Goal: Task Accomplishment & Management: Manage account settings

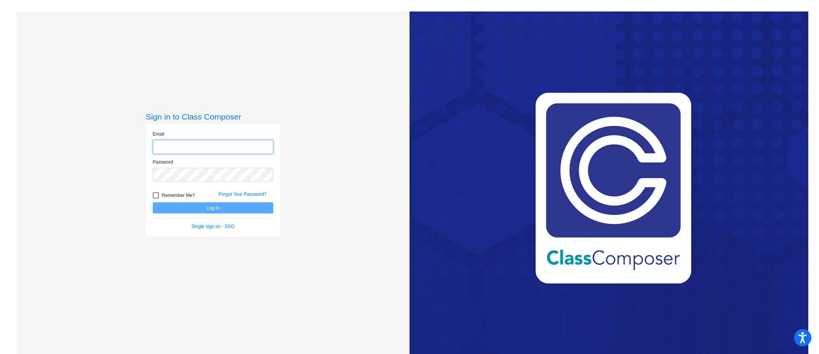
type input "koehns@district279.org"
click at [158, 196] on label "Remember Me?" at bounding box center [174, 195] width 42 height 9
click at [156, 199] on input "Remember Me?" at bounding box center [155, 199] width 0 height 0
checkbox input "true"
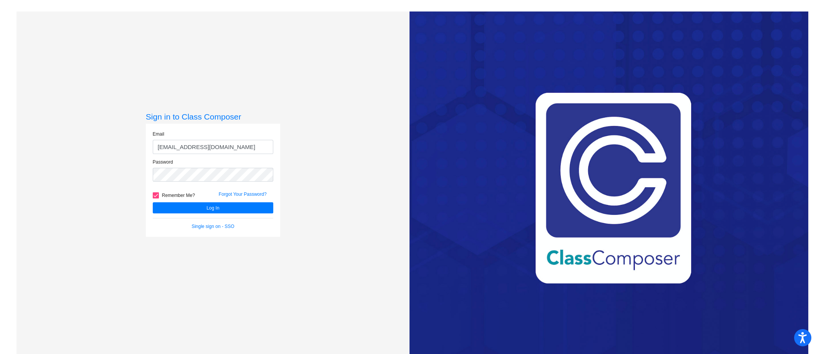
click at [189, 203] on div "Log In" at bounding box center [213, 208] width 132 height 11
click at [191, 204] on button "Log In" at bounding box center [213, 208] width 120 height 11
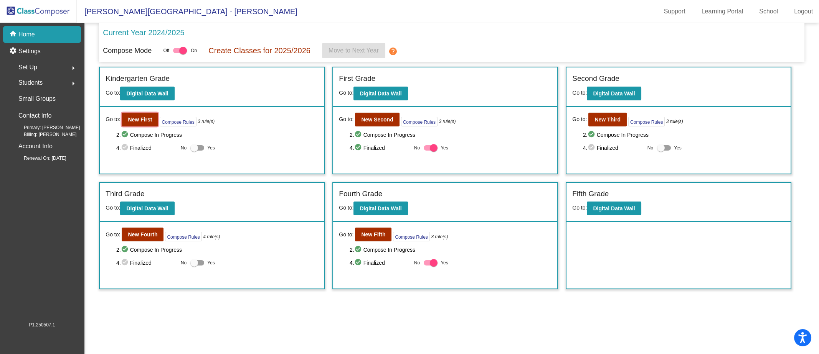
click at [145, 121] on b "New First" at bounding box center [140, 120] width 24 height 6
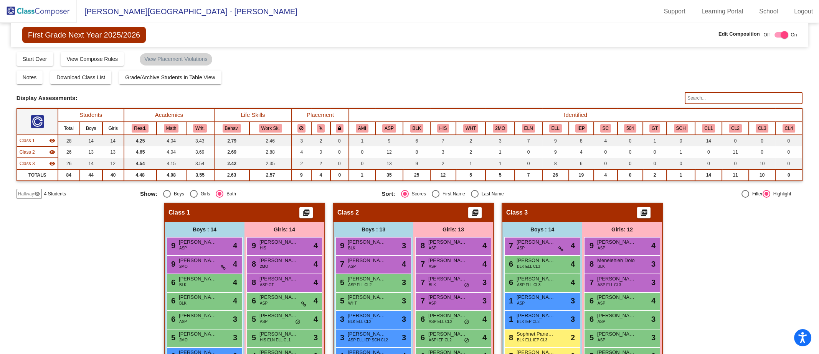
click at [34, 66] on div "Display Scores for Years: 2023 - 2024 2024 - 2025 Grade/Archive Students in Tab…" at bounding box center [409, 125] width 786 height 148
click at [28, 59] on span "Start Over" at bounding box center [35, 59] width 25 height 6
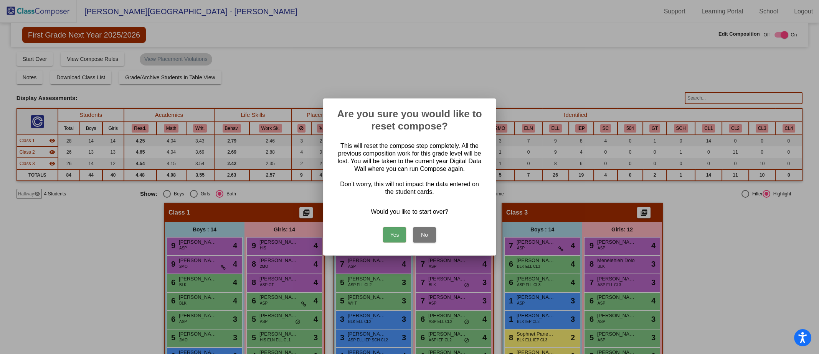
click at [397, 236] on button "Yes" at bounding box center [394, 234] width 23 height 15
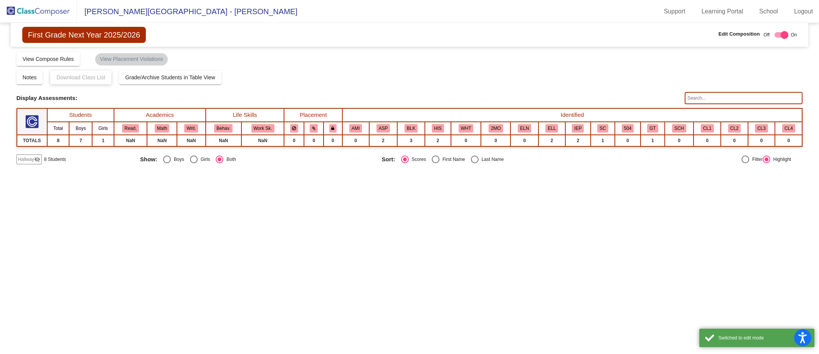
click at [18, 13] on img at bounding box center [38, 11] width 77 height 23
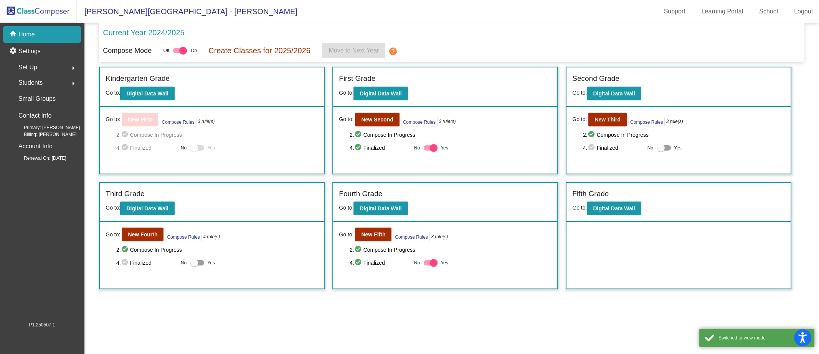
click at [26, 64] on span "Set Up" at bounding box center [27, 67] width 19 height 11
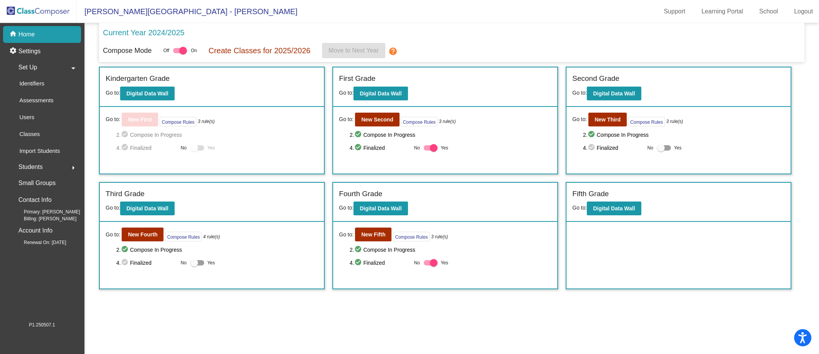
click at [25, 137] on p "Classes" at bounding box center [29, 134] width 20 height 9
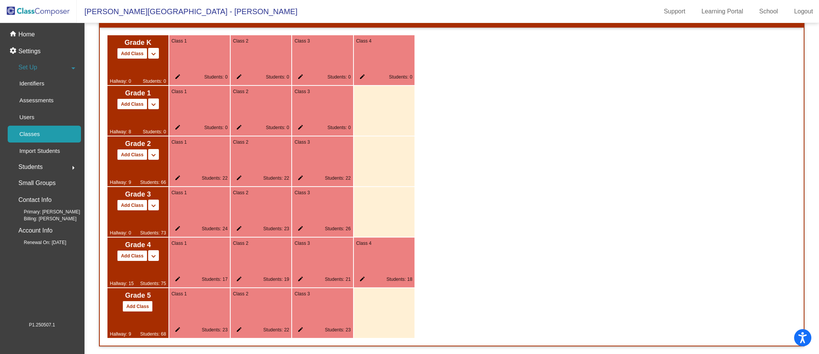
scroll to position [421, 0]
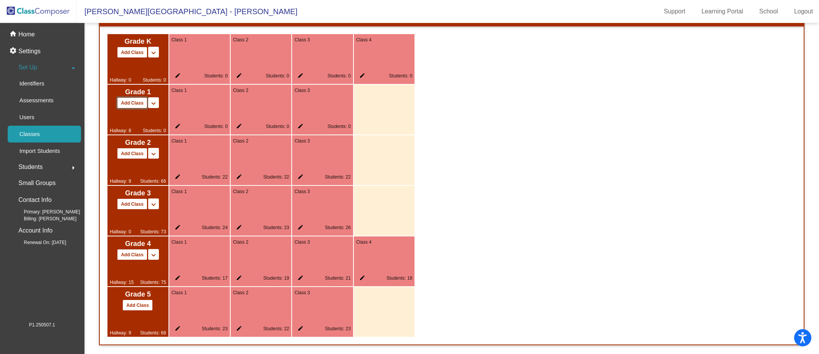
click at [137, 99] on button "Add Class" at bounding box center [132, 102] width 30 height 11
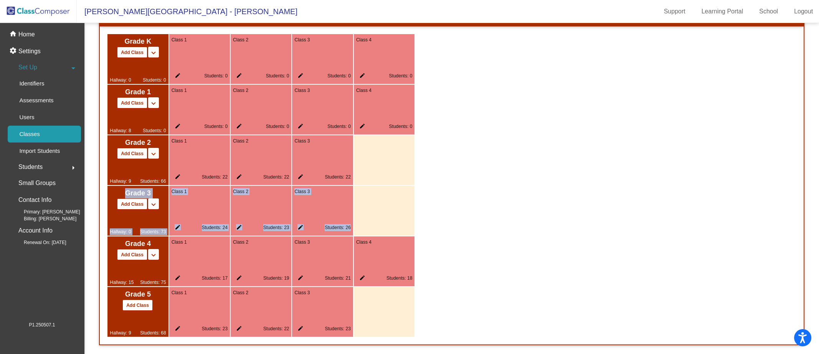
drag, startPoint x: 814, startPoint y: 214, endPoint x: 812, endPoint y: 169, distance: 45.3
click at [812, 169] on mat-sidenav-content "Adjust Grade Levels: K Start Grade * 5 End Grade * Save New Grade Levels Curren…" at bounding box center [451, 188] width 734 height 331
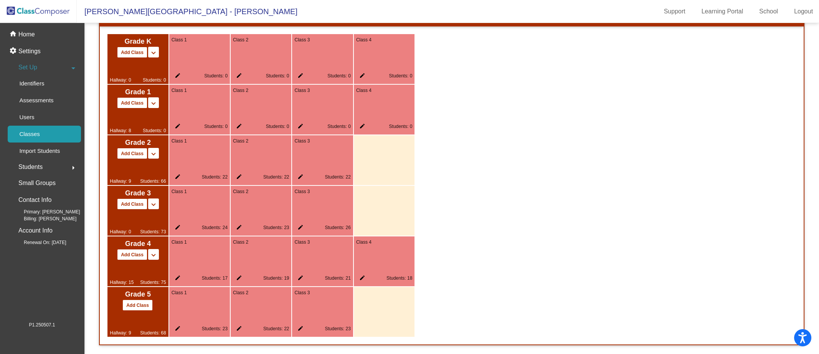
click at [618, 176] on div "Grade K Add Class Split K/1 Split K/1/2 keyboard_arrow_down keyboard_arrow_up H…" at bounding box center [451, 185] width 703 height 318
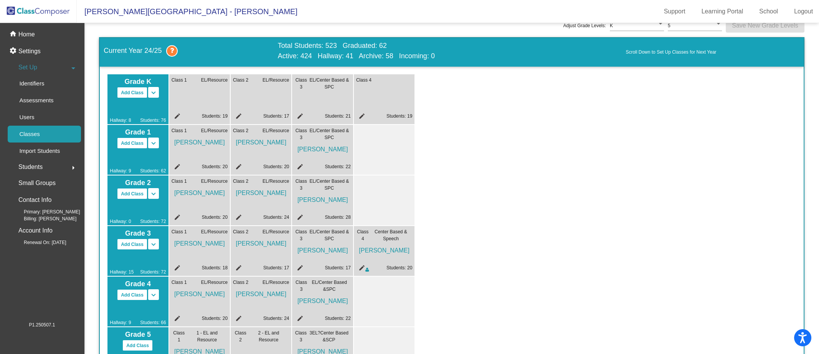
scroll to position [0, 0]
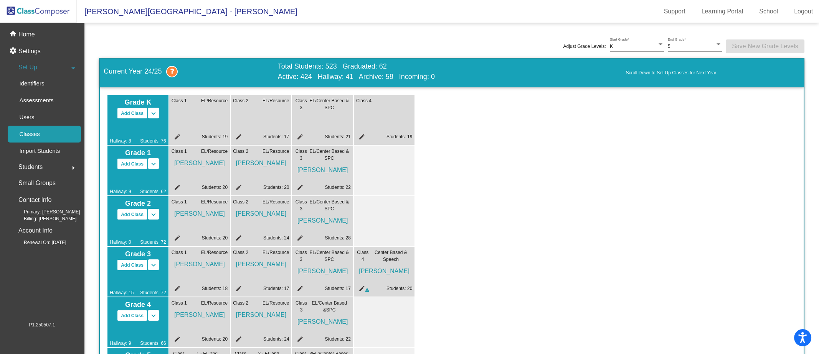
drag, startPoint x: 807, startPoint y: 49, endPoint x: 810, endPoint y: 0, distance: 50.0
click at [810, 0] on html "Accessibility Screen-Reader Guide, Feedback, and Issue Reporting | New window P…" at bounding box center [409, 177] width 819 height 354
click at [104, 41] on div "Adjust Grade Levels: K Start Grade * 5 End Grade * Save New Grade Levels" at bounding box center [451, 46] width 705 height 23
click at [21, 38] on p "Home" at bounding box center [26, 34] width 16 height 9
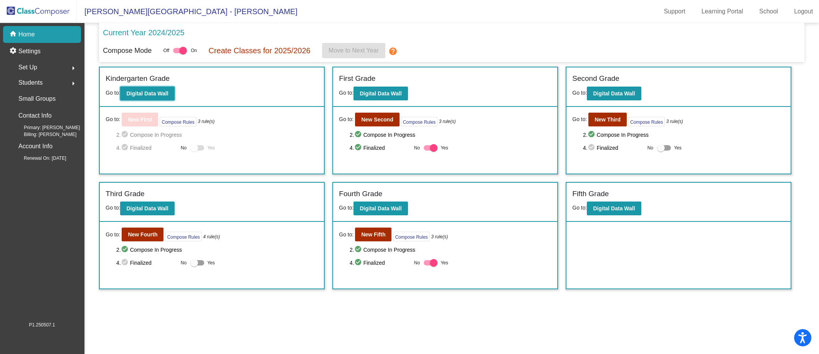
click at [142, 91] on b "Digital Data Wall" at bounding box center [147, 94] width 42 height 6
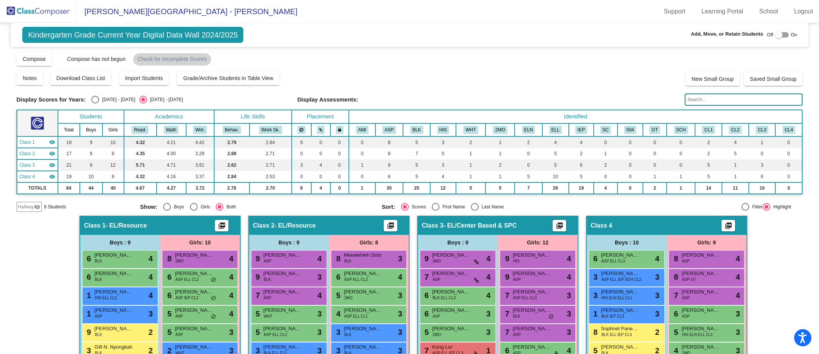
click at [28, 7] on img at bounding box center [38, 11] width 77 height 23
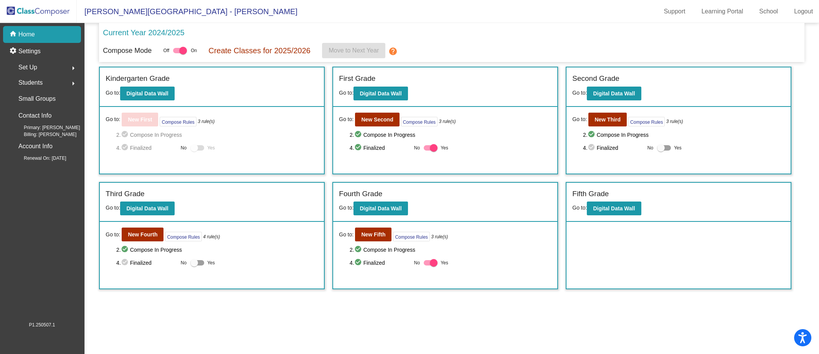
click at [31, 64] on span "Set Up" at bounding box center [27, 67] width 19 height 11
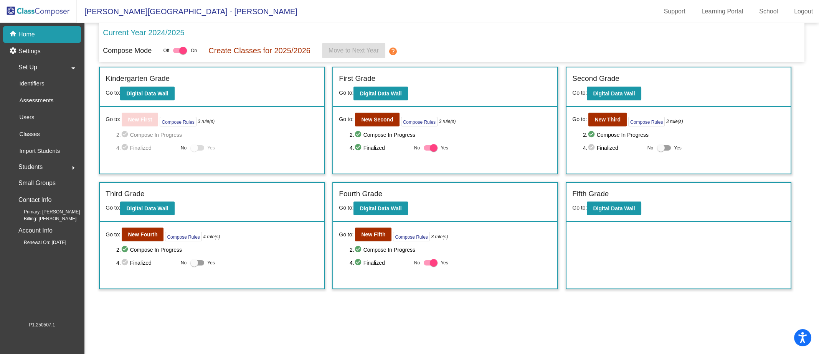
click at [32, 134] on p "Classes" at bounding box center [29, 134] width 20 height 9
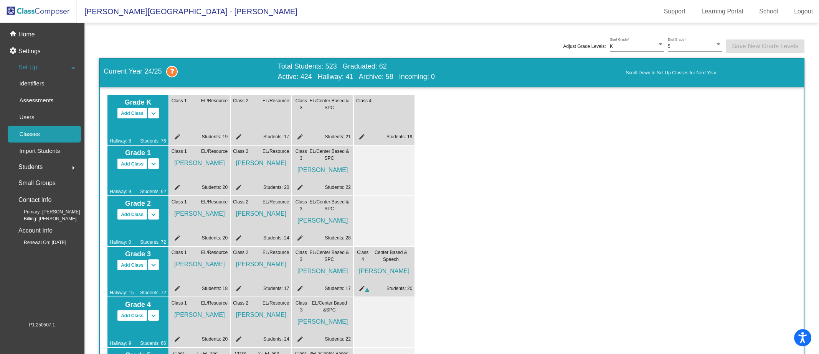
click at [500, 174] on div "Grade K Add Class Split K/1 Split K/1/2 keyboard_arrow_down keyboard_arrow_up H…" at bounding box center [451, 246] width 688 height 303
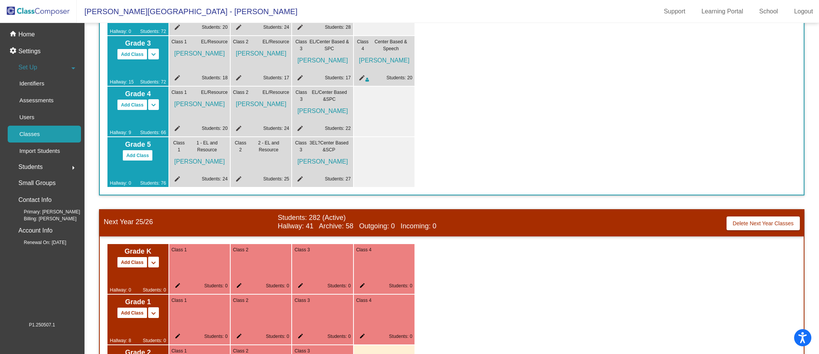
scroll to position [191, 0]
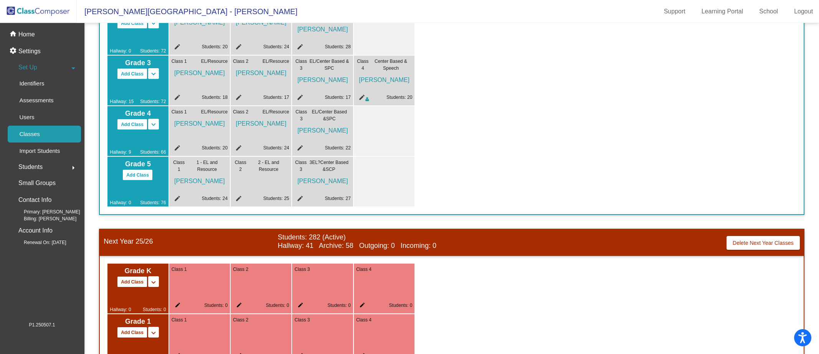
click at [367, 99] on icon at bounding box center [366, 99] width 3 height 5
click at [482, 165] on div "Grade K Add Class Split K/1 Split K/1/2 keyboard_arrow_down keyboard_arrow_up H…" at bounding box center [451, 55] width 688 height 303
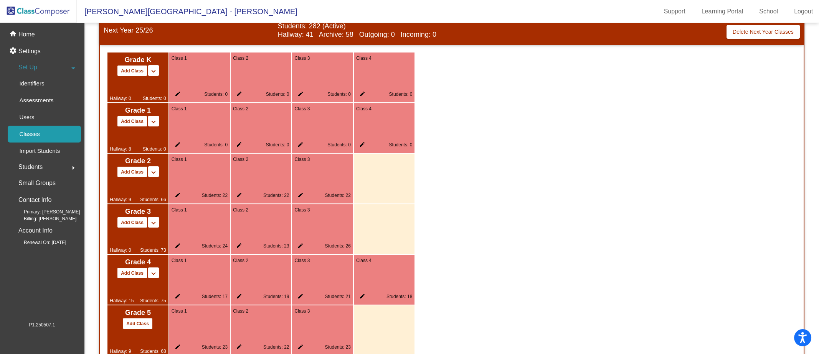
scroll to position [422, 0]
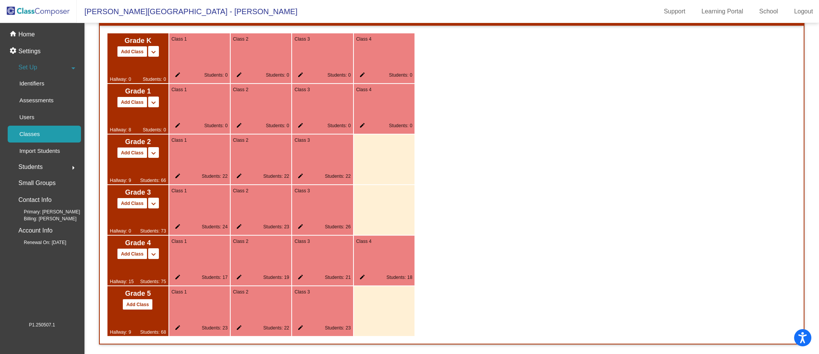
click at [33, 84] on p "Identifiers" at bounding box center [31, 83] width 25 height 9
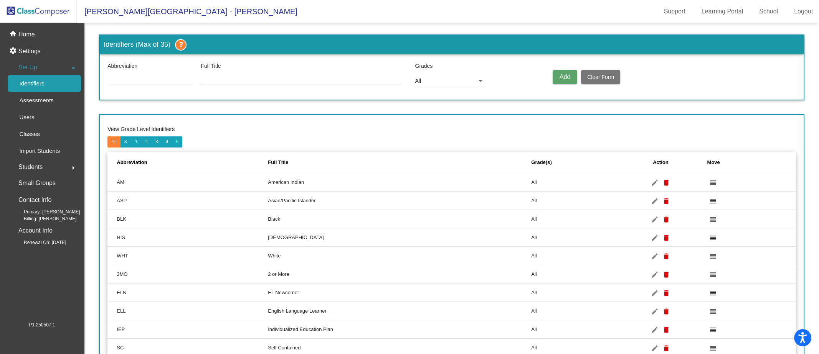
click at [33, 106] on div "Assessments" at bounding box center [34, 100] width 52 height 17
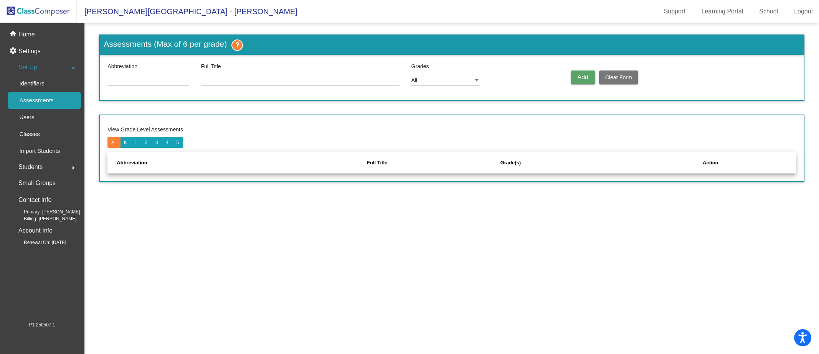
click at [29, 120] on p "Users" at bounding box center [26, 117] width 15 height 9
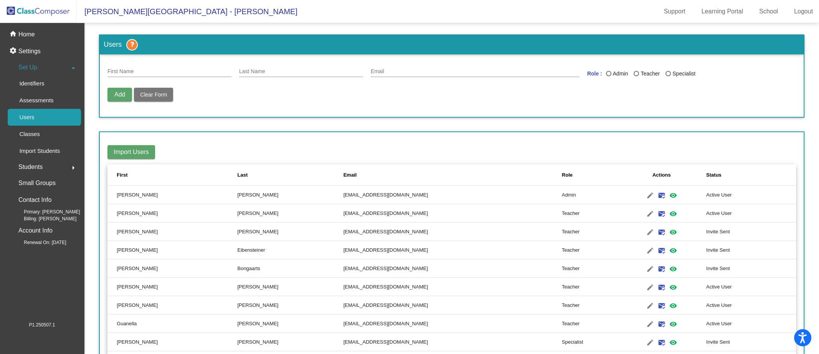
click at [28, 134] on p "Classes" at bounding box center [29, 134] width 20 height 9
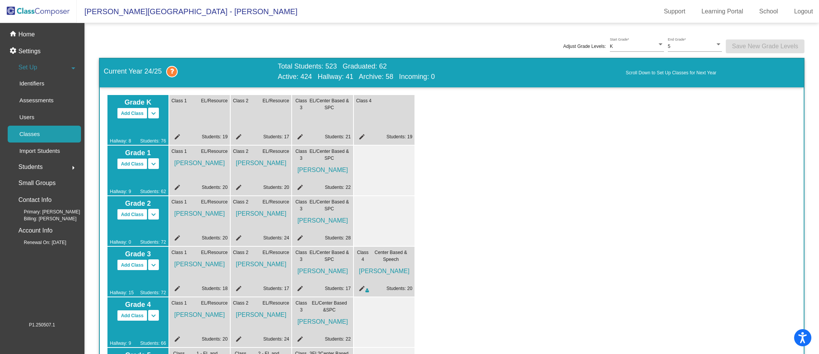
click at [424, 198] on div "Grade K Add Class Split K/1 Split K/1/2 keyboard_arrow_down keyboard_arrow_up H…" at bounding box center [451, 246] width 688 height 303
click at [35, 169] on span "Students" at bounding box center [30, 167] width 24 height 11
click at [29, 64] on span "Set Up" at bounding box center [27, 67] width 19 height 11
click at [26, 83] on p "Identifiers" at bounding box center [31, 83] width 25 height 9
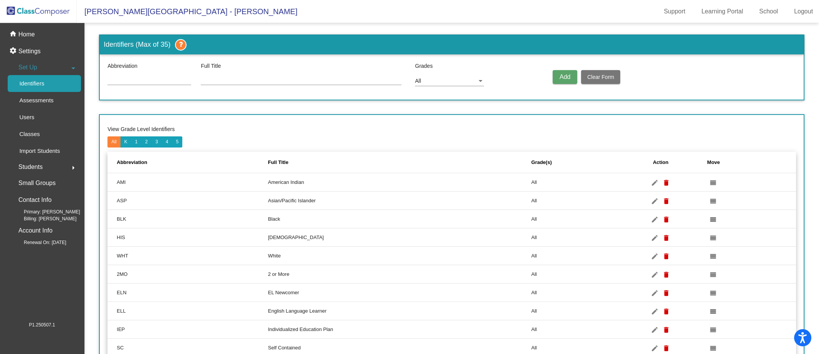
click at [28, 38] on p "Home" at bounding box center [26, 34] width 16 height 9
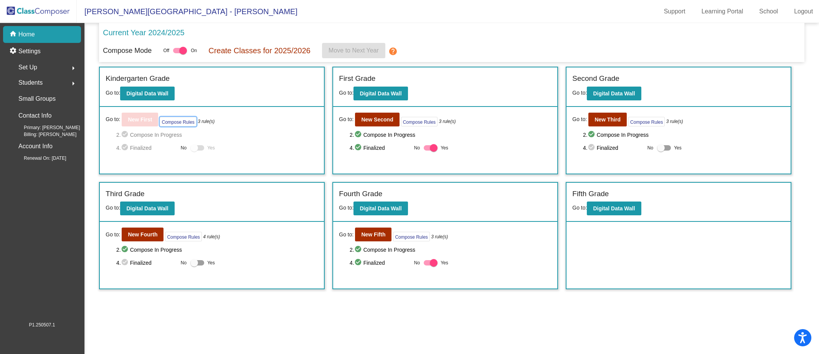
click at [175, 120] on button "Compose Rules" at bounding box center [178, 122] width 36 height 10
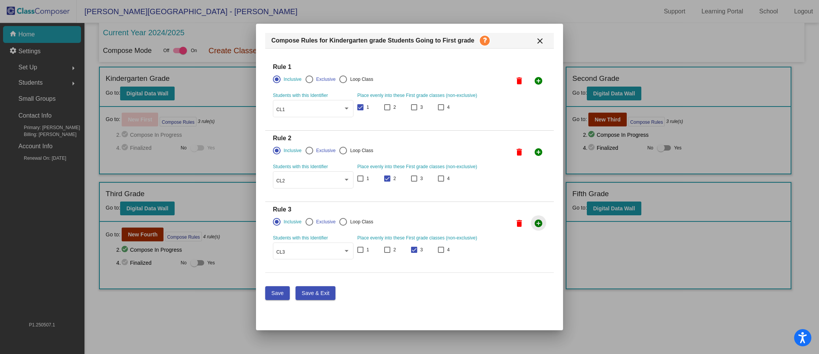
click at [536, 223] on mat-icon "add_circle" at bounding box center [538, 223] width 9 height 9
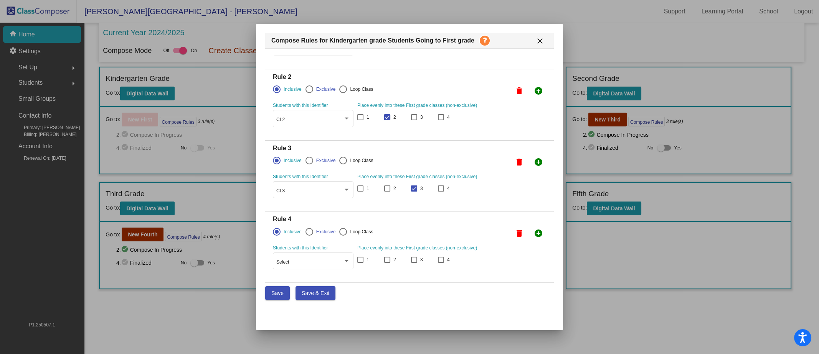
click at [306, 252] on div "Select" at bounding box center [313, 261] width 74 height 18
click at [319, 260] on span "CL4" at bounding box center [313, 258] width 74 height 14
click at [440, 260] on div at bounding box center [441, 260] width 6 height 6
click at [440, 263] on input "4" at bounding box center [440, 263] width 0 height 0
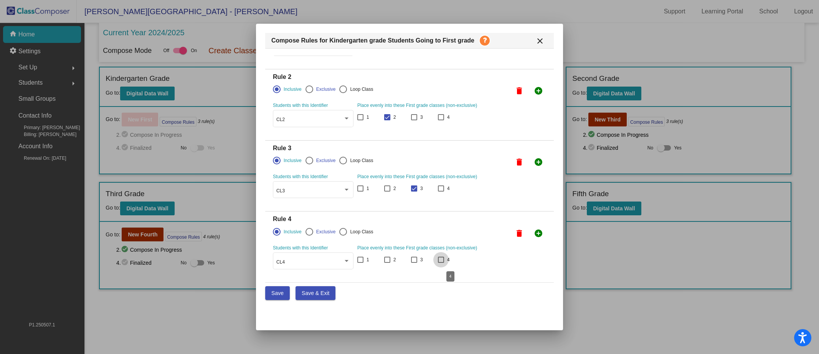
checkbox input "true"
click at [306, 296] on span "Save & Exit" at bounding box center [315, 293] width 28 height 6
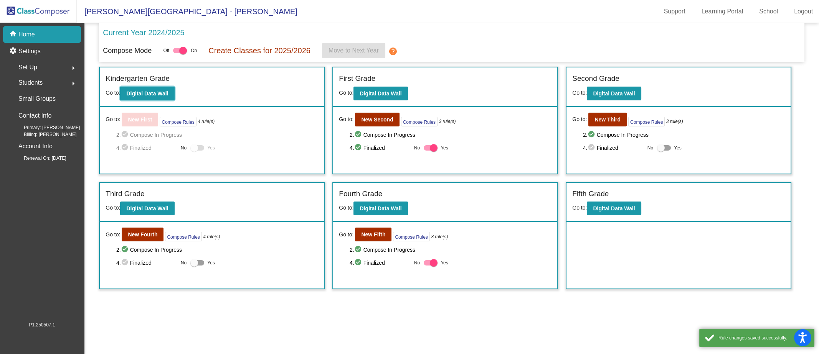
click at [150, 96] on button "Digital Data Wall" at bounding box center [147, 94] width 54 height 14
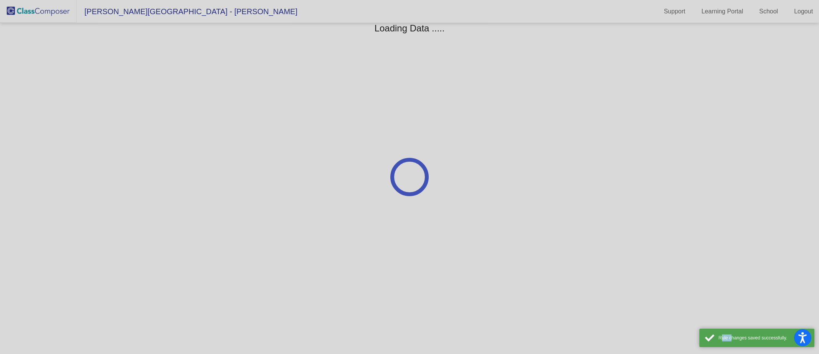
click at [150, 96] on div at bounding box center [409, 177] width 819 height 354
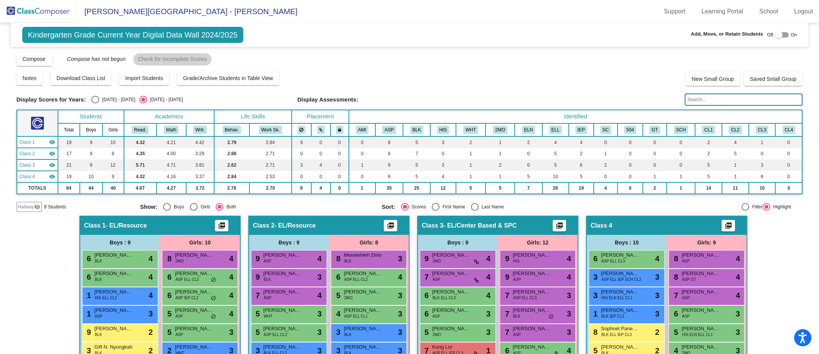
click at [41, 62] on button "Compose" at bounding box center [33, 59] width 35 height 14
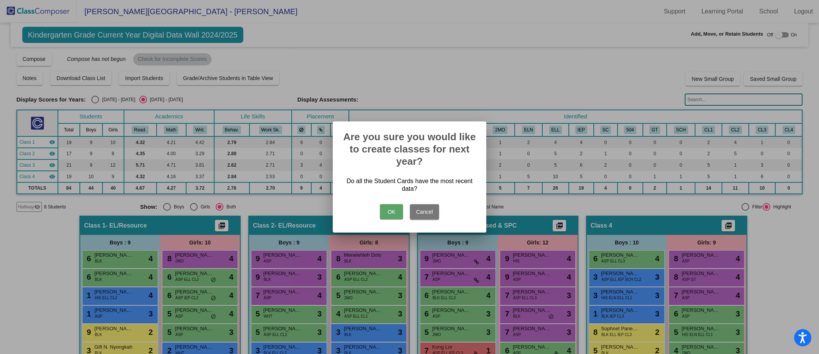
click at [386, 209] on button "OK" at bounding box center [391, 211] width 23 height 15
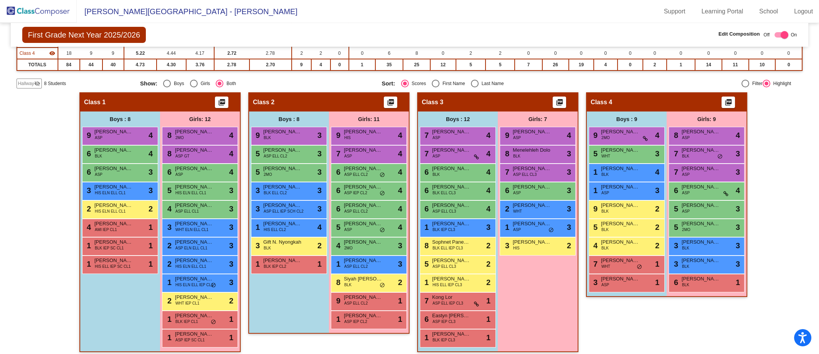
scroll to position [126, 0]
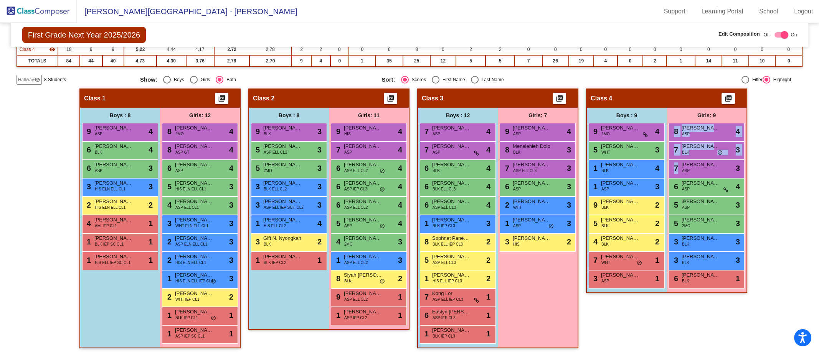
drag, startPoint x: 813, startPoint y: 166, endPoint x: 818, endPoint y: 120, distance: 46.3
click at [818, 120] on mat-sidenav-content "First Grade Next Year 2025/2026 Edit Composition Off On Incoming Digital Data W…" at bounding box center [409, 188] width 819 height 331
click at [808, 140] on mat-sidenav-content "First Grade Next Year 2025/2026 Edit Composition Off On Incoming Digital Data W…" at bounding box center [409, 188] width 819 height 331
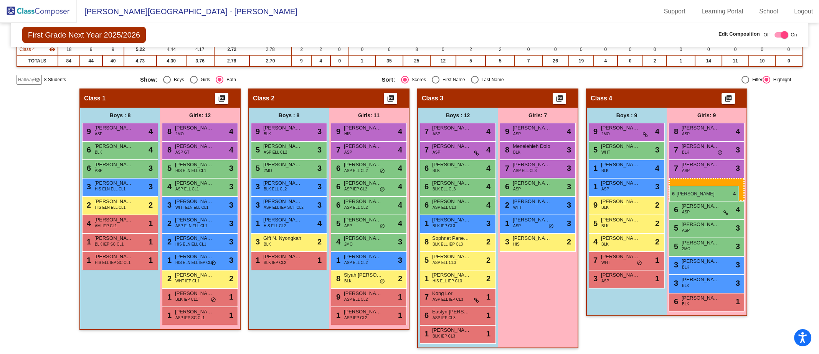
drag, startPoint x: 201, startPoint y: 172, endPoint x: 669, endPoint y: 186, distance: 468.6
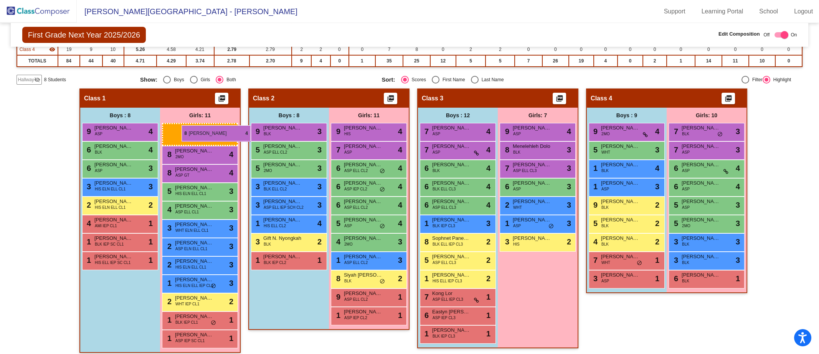
drag, startPoint x: 689, startPoint y: 132, endPoint x: 181, endPoint y: 125, distance: 507.5
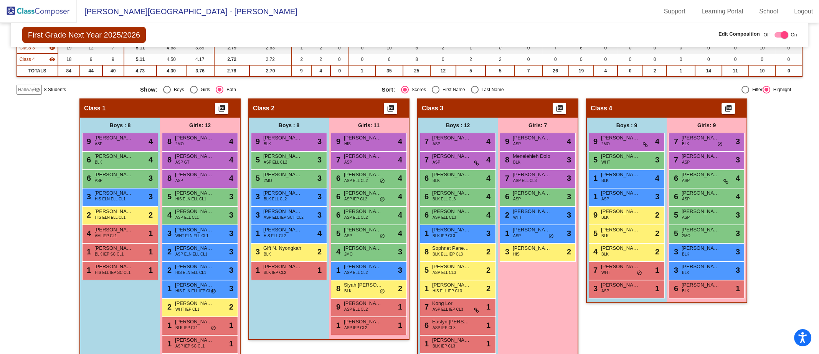
scroll to position [117, 0]
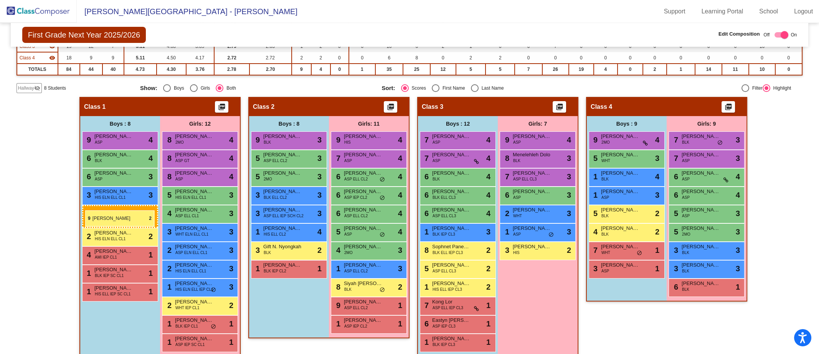
drag, startPoint x: 620, startPoint y: 211, endPoint x: 85, endPoint y: 211, distance: 534.7
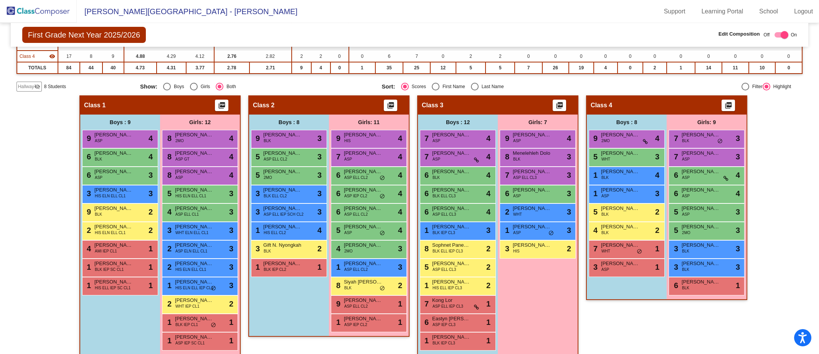
scroll to position [126, 0]
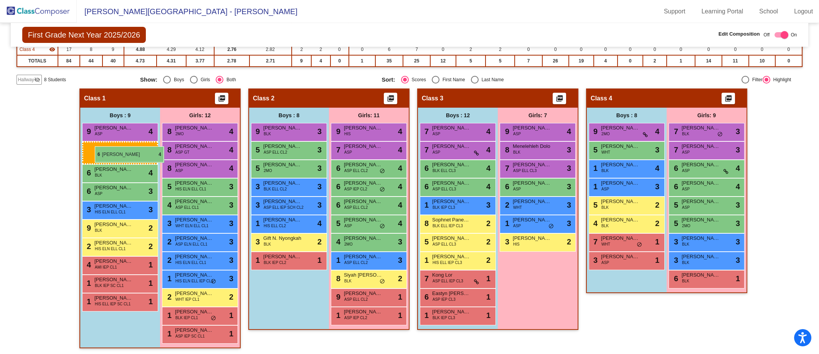
drag, startPoint x: 446, startPoint y: 166, endPoint x: 95, endPoint y: 147, distance: 352.3
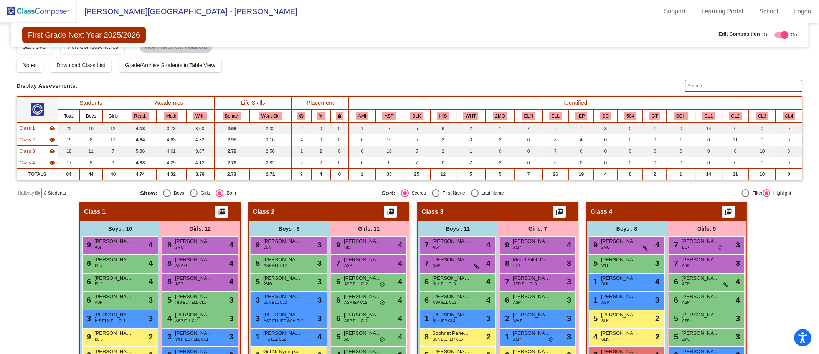
scroll to position [0, 0]
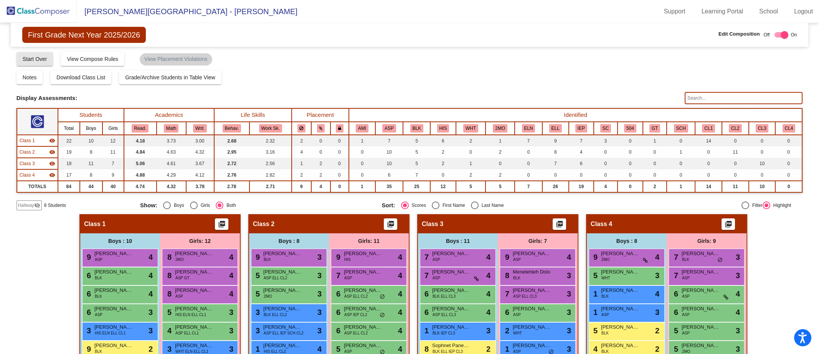
click at [30, 61] on span "Start Over" at bounding box center [35, 59] width 25 height 6
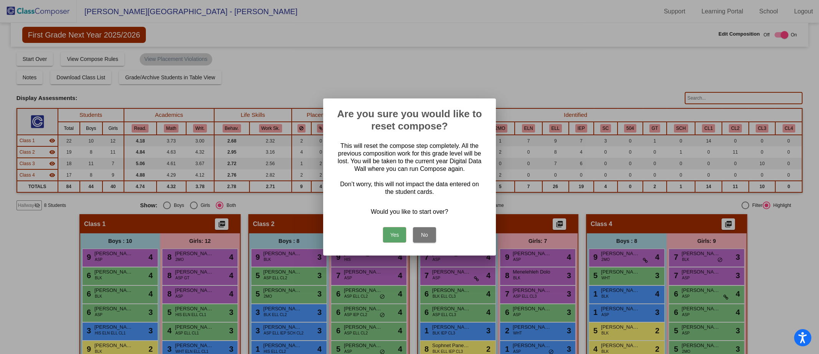
click at [395, 236] on button "Yes" at bounding box center [394, 234] width 23 height 15
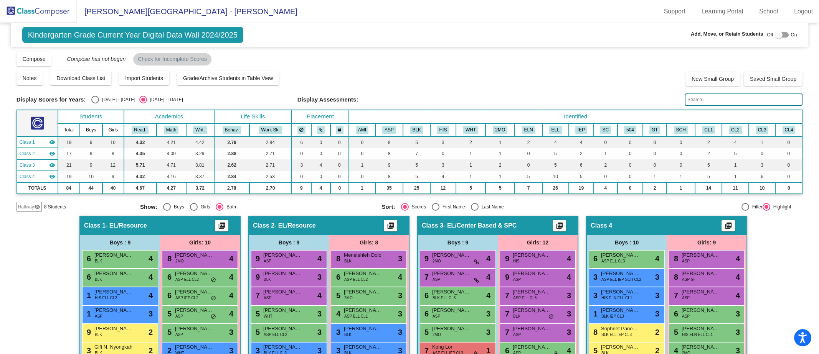
click at [23, 204] on span "Hallway" at bounding box center [26, 207] width 16 height 7
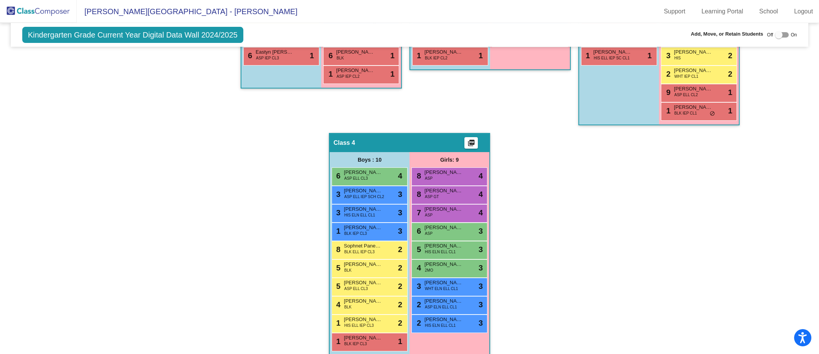
scroll to position [358, 0]
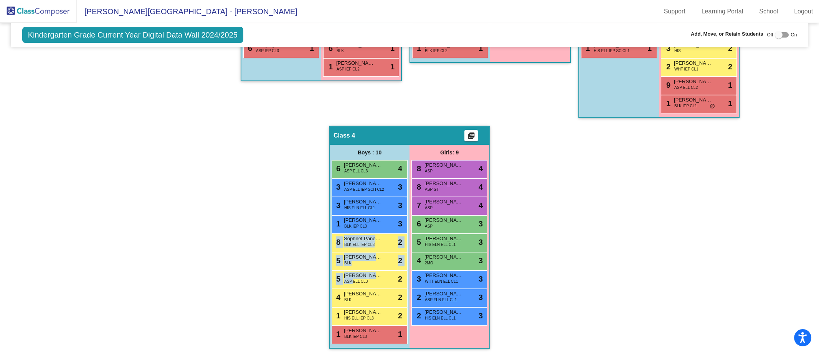
drag, startPoint x: 351, startPoint y: 278, endPoint x: 229, endPoint y: 240, distance: 127.8
click at [229, 240] on div "Hallway - Hallway Class picture_as_pdf Add Student First Name Last Name Student…" at bounding box center [409, 107] width 786 height 499
click at [281, 262] on div "Hallway - Hallway Class picture_as_pdf Add Student First Name Last Name Student…" at bounding box center [409, 107] width 786 height 499
drag, startPoint x: 353, startPoint y: 275, endPoint x: 295, endPoint y: 269, distance: 57.8
click at [295, 269] on div "Hallway - Hallway Class picture_as_pdf Add Student First Name Last Name Student…" at bounding box center [409, 107] width 786 height 499
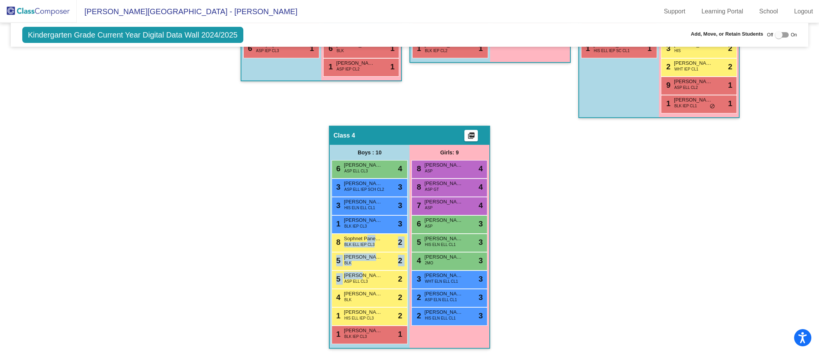
drag, startPoint x: 358, startPoint y: 275, endPoint x: 364, endPoint y: 238, distance: 37.6
click at [364, 238] on div "6 Xavier C. Vue ASP ELL CL3 lock do_not_disturb_alt 4 3 Velai T. Xiong ASP ELL …" at bounding box center [369, 252] width 76 height 184
click at [367, 280] on div "5 Theo K. Vang ASP ELL CL3 lock do_not_disturb_alt 2" at bounding box center [368, 279] width 73 height 16
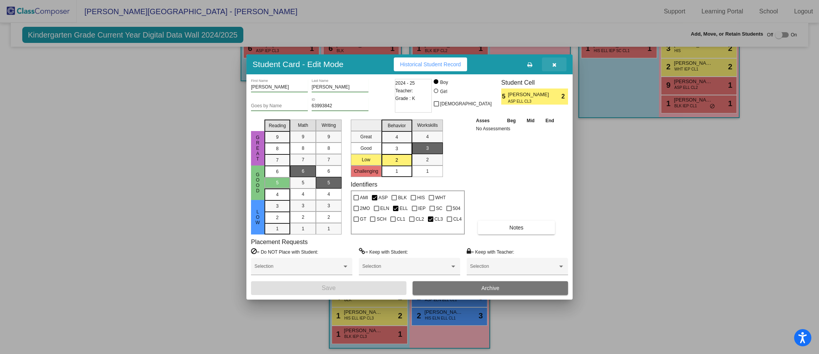
click at [553, 68] on button "button" at bounding box center [554, 65] width 25 height 14
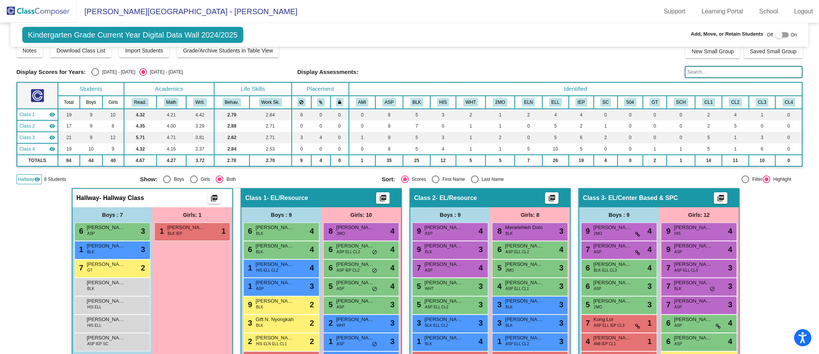
scroll to position [0, 0]
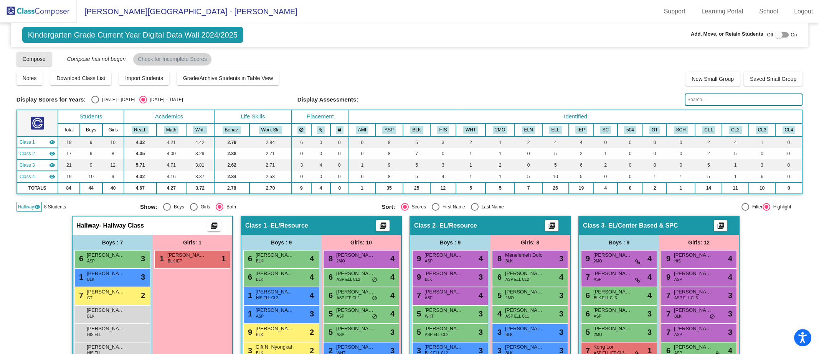
click at [28, 59] on span "Compose" at bounding box center [34, 59] width 23 height 6
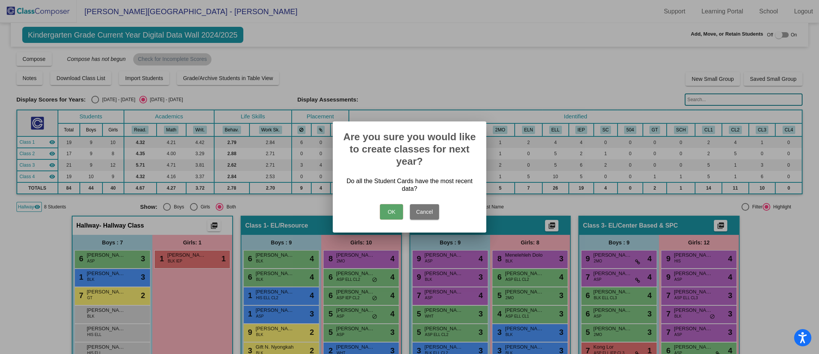
click at [387, 211] on button "OK" at bounding box center [391, 211] width 23 height 15
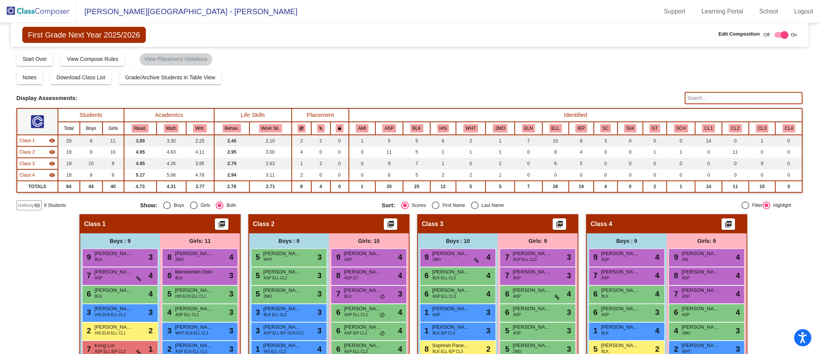
click at [31, 202] on span "Hallway" at bounding box center [26, 205] width 16 height 7
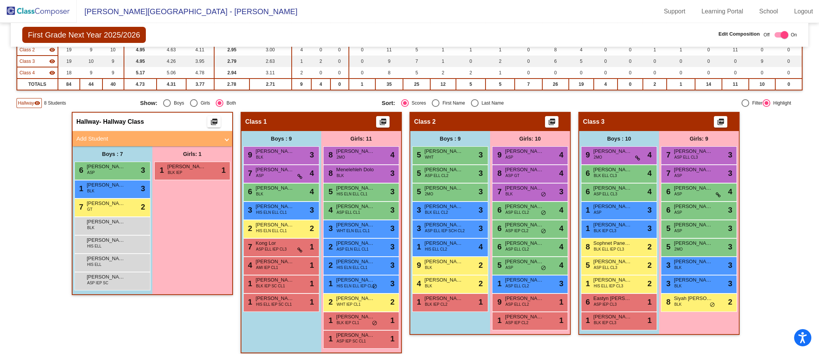
scroll to position [104, 0]
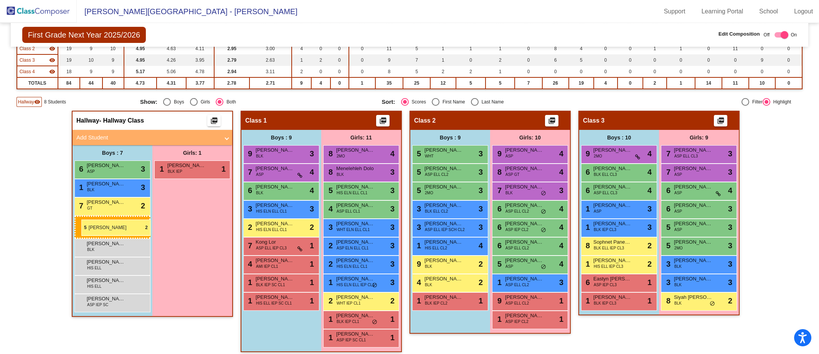
drag, startPoint x: 598, startPoint y: 267, endPoint x: 81, endPoint y: 220, distance: 518.8
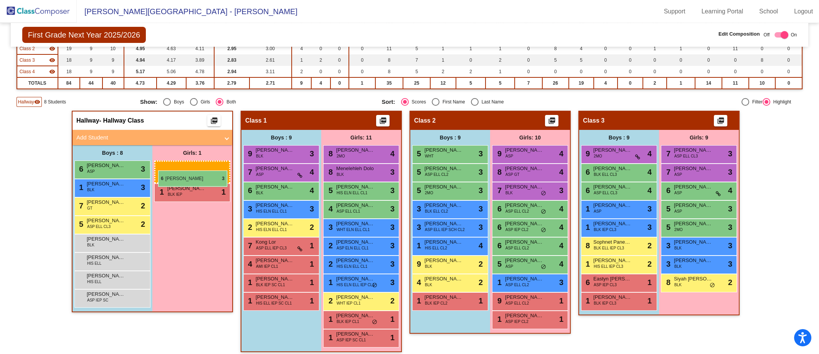
drag, startPoint x: 689, startPoint y: 211, endPoint x: 158, endPoint y: 170, distance: 532.0
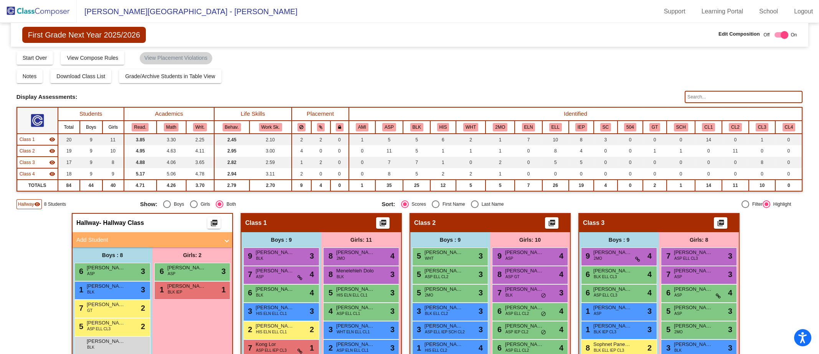
scroll to position [0, 0]
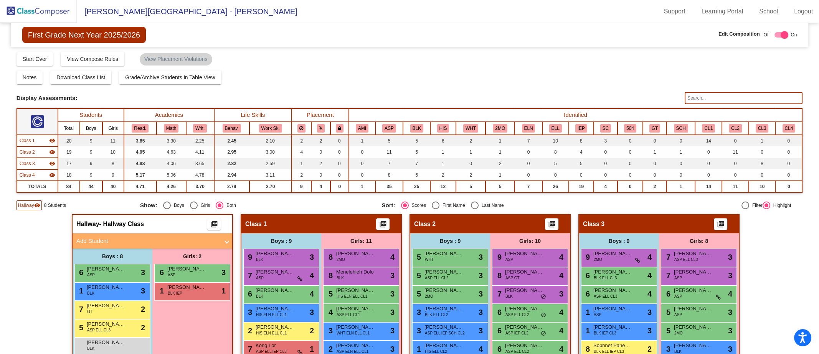
click at [40, 209] on div "Hallway visibility" at bounding box center [28, 206] width 25 height 10
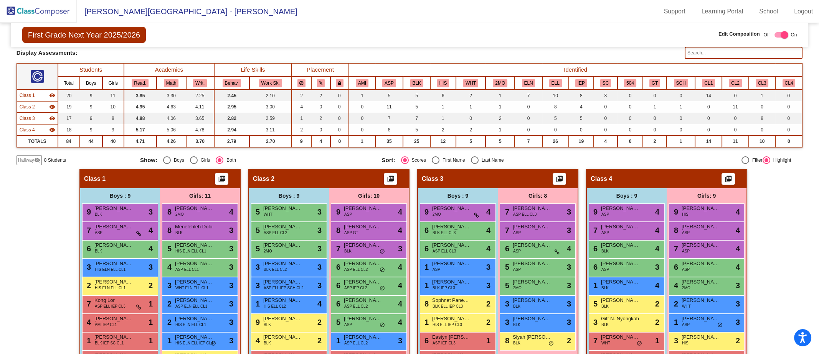
scroll to position [45, 0]
click at [756, 80] on button "CL3" at bounding box center [761, 83] width 13 height 8
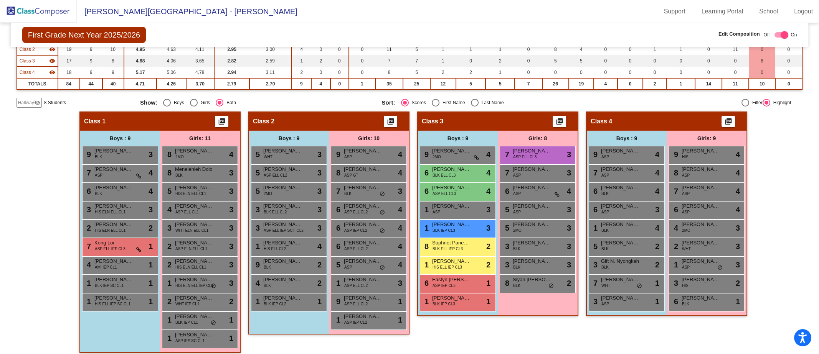
scroll to position [107, 0]
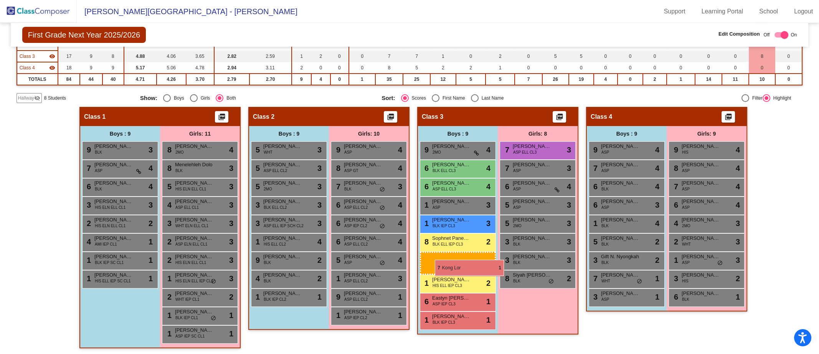
drag, startPoint x: 110, startPoint y: 241, endPoint x: 434, endPoint y: 260, distance: 323.9
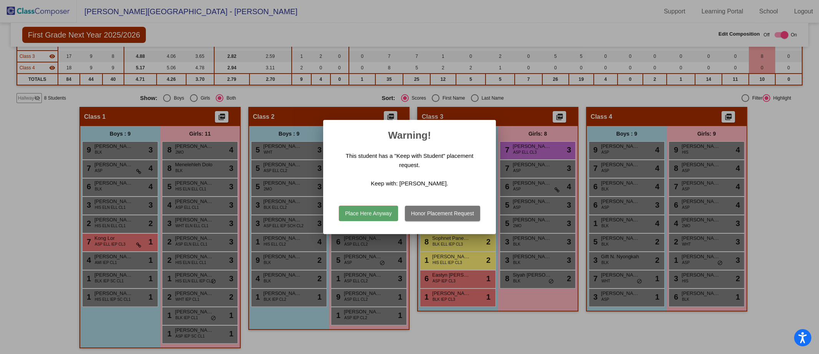
click at [377, 213] on button "Place Here Anyway" at bounding box center [368, 213] width 59 height 15
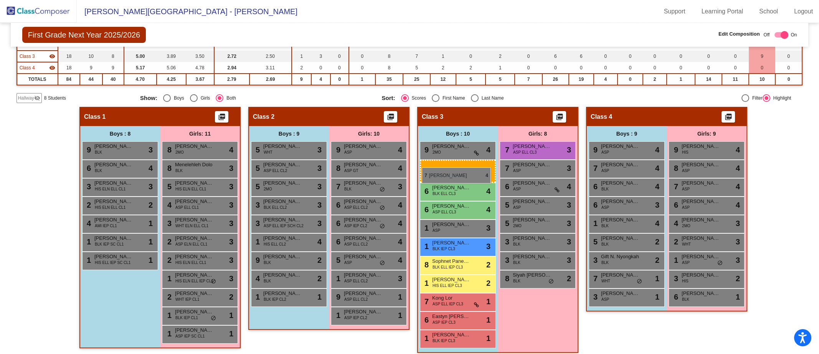
drag, startPoint x: 110, startPoint y: 163, endPoint x: 419, endPoint y: 162, distance: 309.5
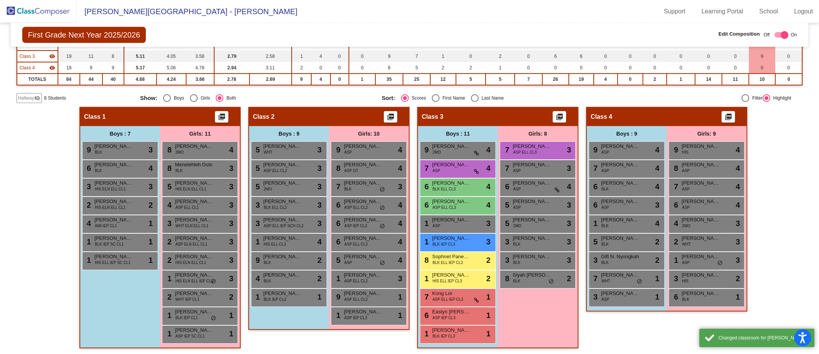
click at [0, 0] on div "Girls: 8 7 Adriana N. Lee ASP ELL CL3 lock do_not_disturb_alt 3 7 Chloe Vang AS…" at bounding box center [0, 0] width 0 height 0
click at [781, 180] on div "Hallway - Hallway Class picture_as_pdf Add Student First Name Last Name Student…" at bounding box center [409, 231] width 786 height 249
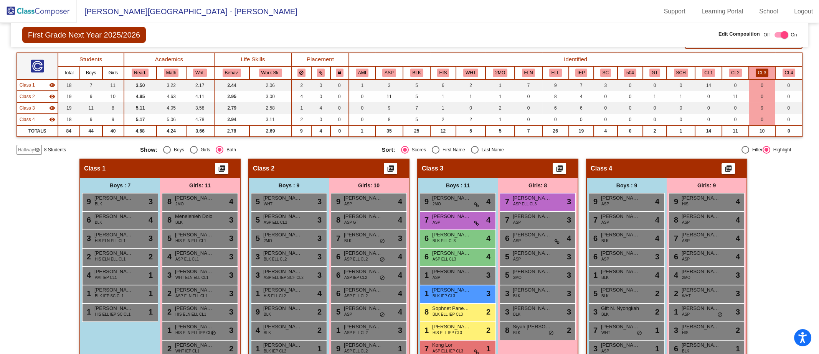
scroll to position [48, 0]
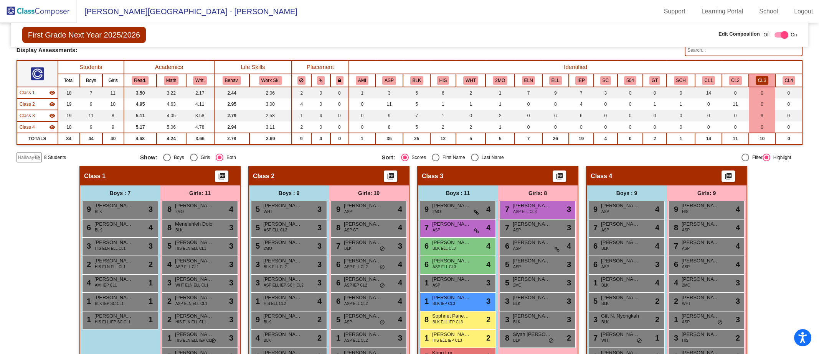
click at [710, 81] on button "CL1" at bounding box center [708, 80] width 13 height 8
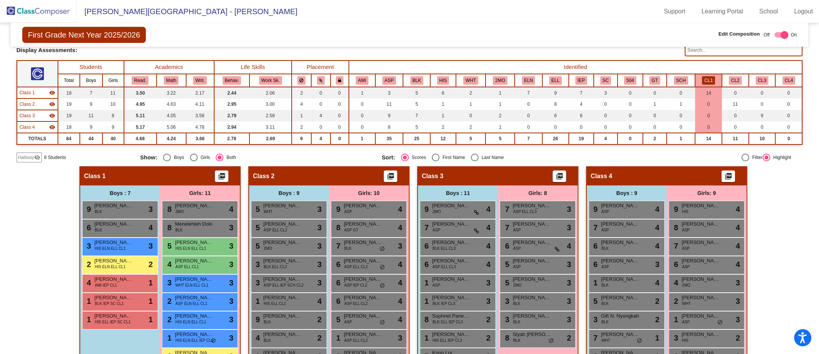
click at [739, 78] on th "CL2" at bounding box center [735, 80] width 27 height 13
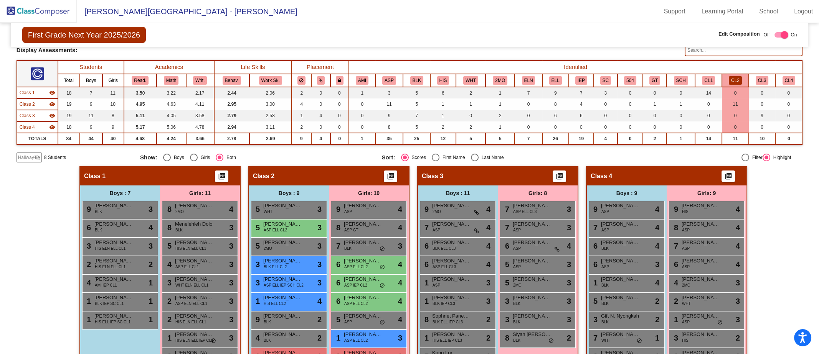
click at [758, 78] on button "CL3" at bounding box center [761, 80] width 13 height 8
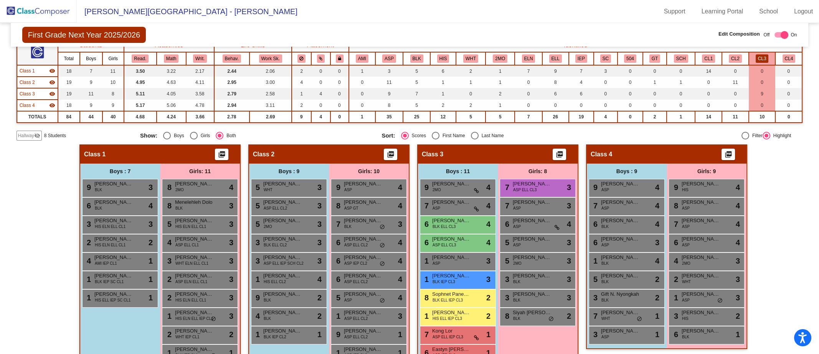
scroll to position [69, 0]
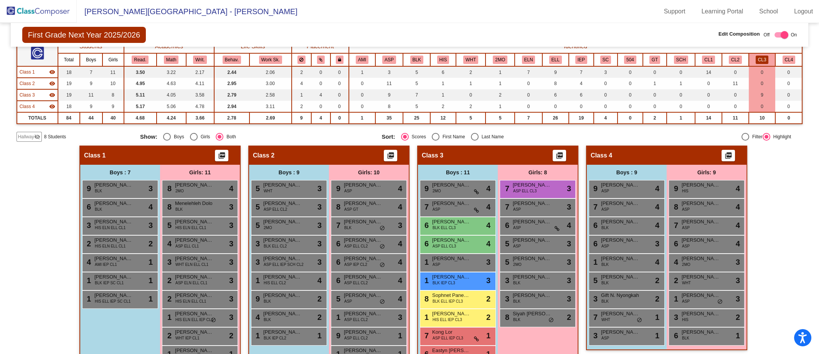
click at [703, 61] on button "CL1" at bounding box center [708, 60] width 13 height 8
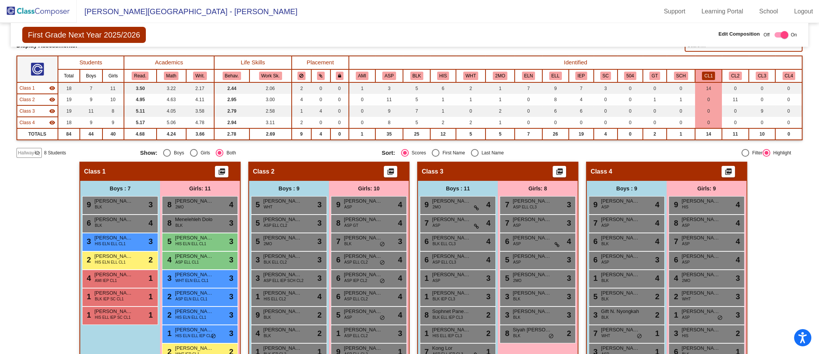
scroll to position [54, 0]
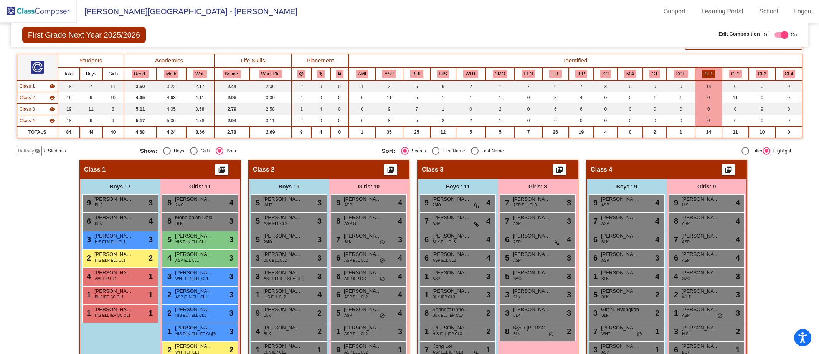
click at [579, 70] on button "IEP" at bounding box center [581, 74] width 12 height 8
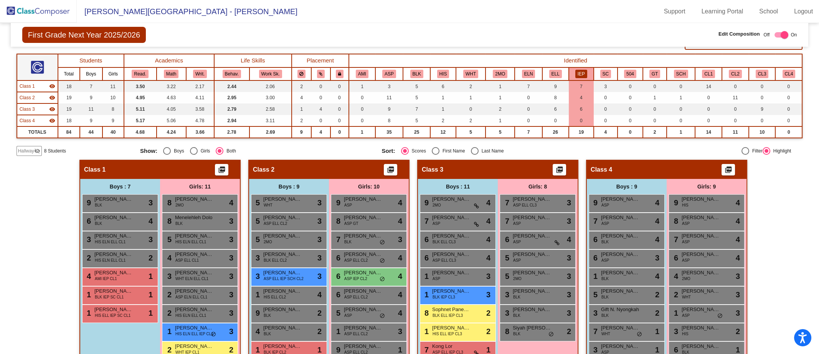
click at [555, 74] on button "ELL" at bounding box center [555, 74] width 13 height 8
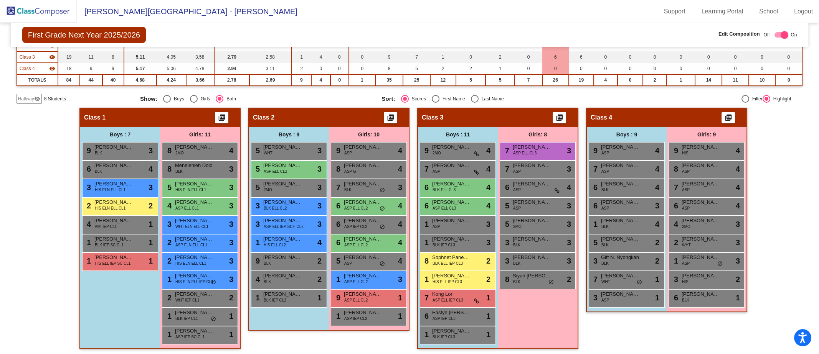
scroll to position [107, 0]
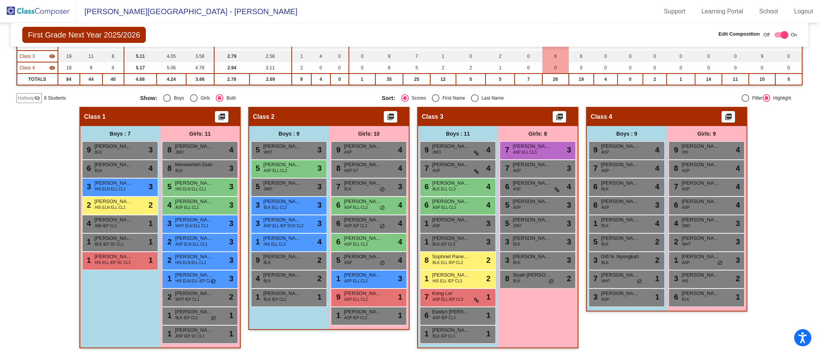
click at [186, 299] on span "WHT IEP CL1" at bounding box center [187, 300] width 24 height 6
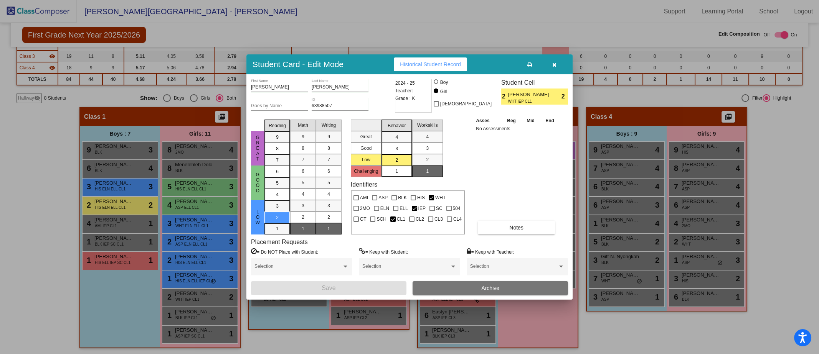
click at [446, 220] on div at bounding box center [448, 219] width 5 height 5
click at [449, 222] on input "CL4" at bounding box center [449, 222] width 0 height 0
checkbox input "true"
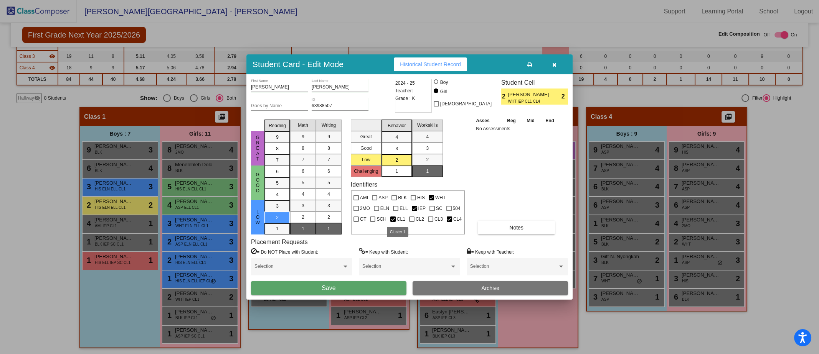
click at [394, 221] on div at bounding box center [392, 219] width 5 height 5
click at [393, 222] on input "CL1" at bounding box center [392, 222] width 0 height 0
checkbox input "false"
click at [356, 289] on button "Save" at bounding box center [328, 289] width 155 height 14
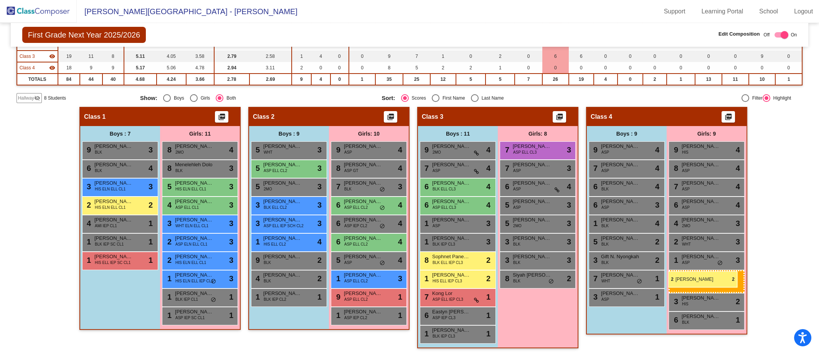
drag, startPoint x: 186, startPoint y: 296, endPoint x: 668, endPoint y: 272, distance: 482.8
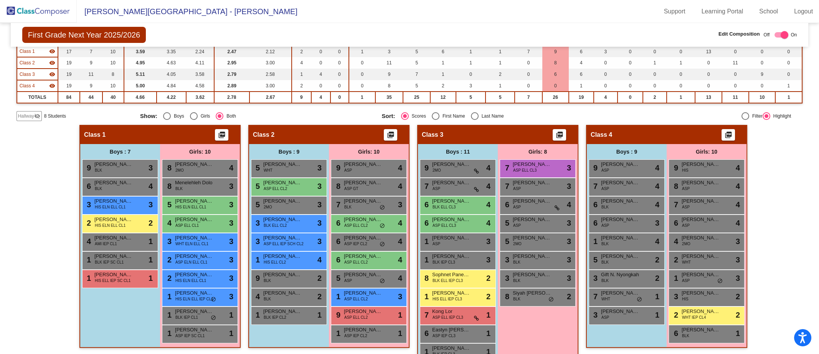
scroll to position [90, 0]
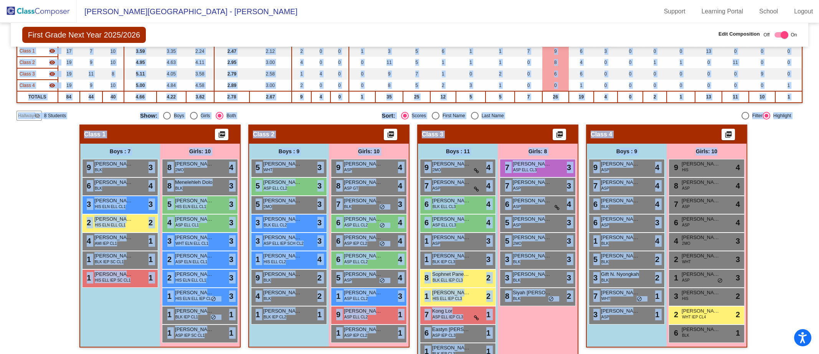
drag, startPoint x: 812, startPoint y: 142, endPoint x: 818, endPoint y: 78, distance: 63.9
click at [818, 78] on mat-sidenav-content "First Grade Next Year 2025/2026 Edit Composition Off On Incoming Digital Data W…" at bounding box center [409, 188] width 819 height 331
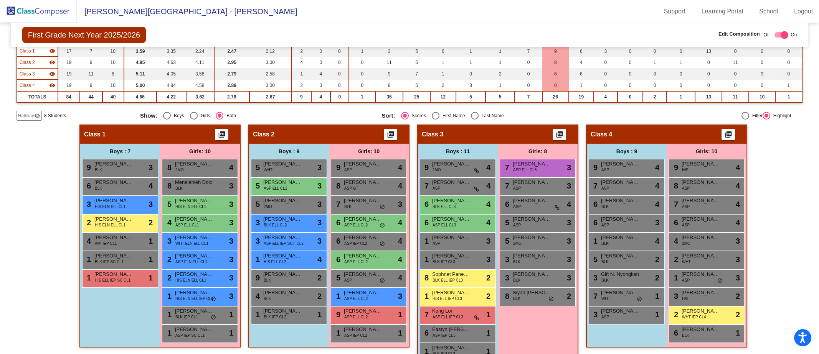
click at [776, 161] on div "Hallway - Hallway Class picture_as_pdf Add Student First Name Last Name Student…" at bounding box center [409, 249] width 786 height 249
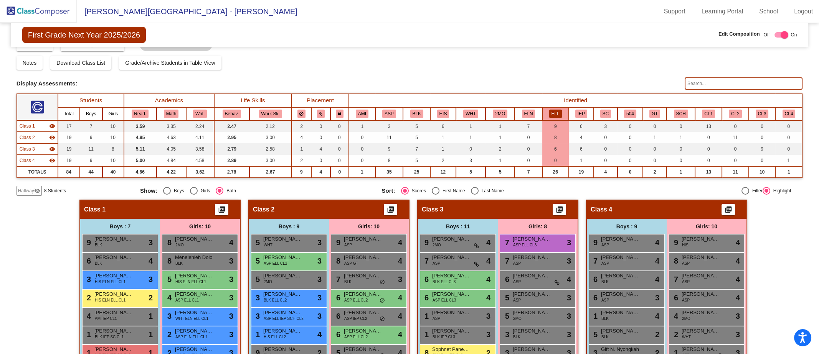
scroll to position [0, 0]
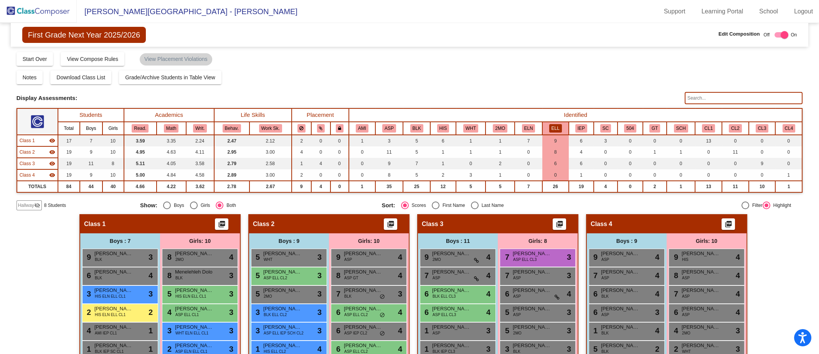
click at [33, 9] on img at bounding box center [38, 11] width 77 height 23
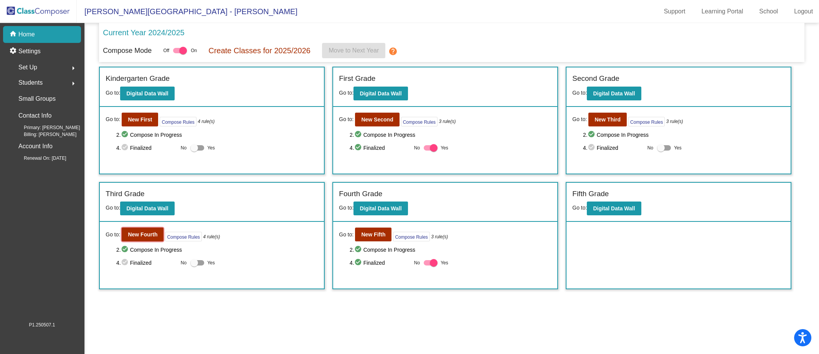
click at [143, 232] on b "New Fourth" at bounding box center [143, 235] width 30 height 6
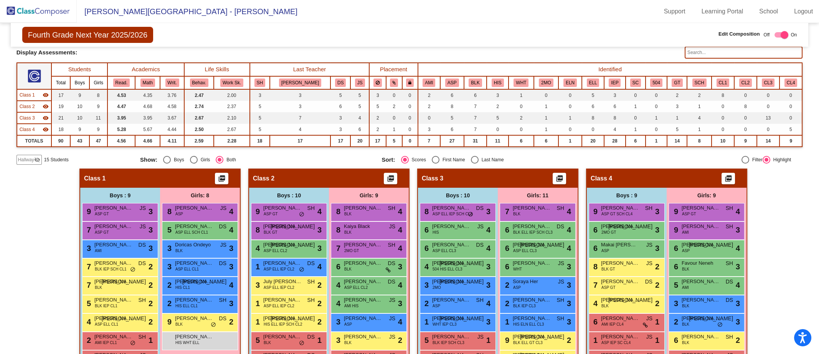
scroll to position [44, 0]
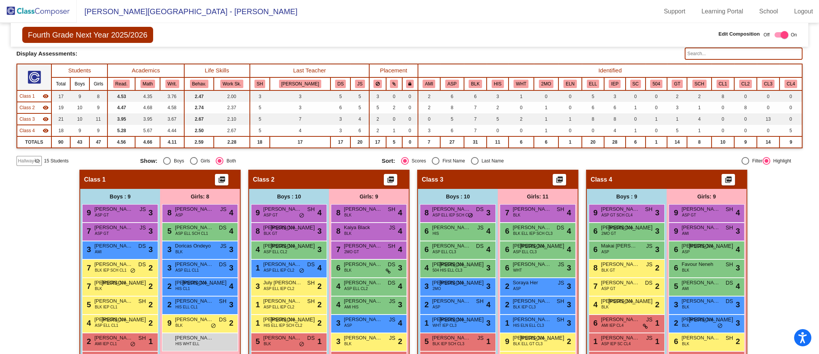
click at [35, 14] on img at bounding box center [38, 11] width 77 height 23
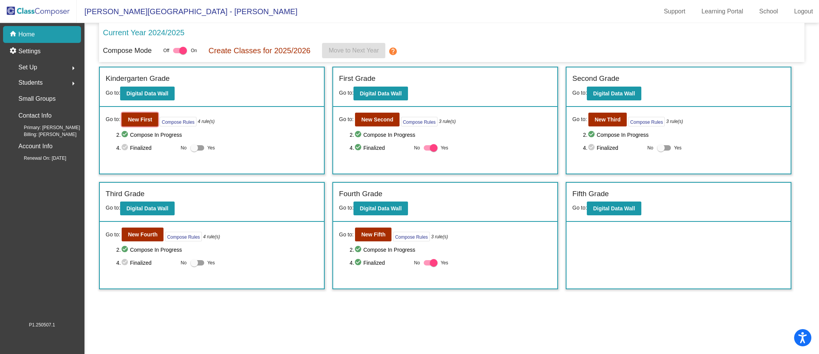
click at [133, 120] on b "New First" at bounding box center [140, 120] width 24 height 6
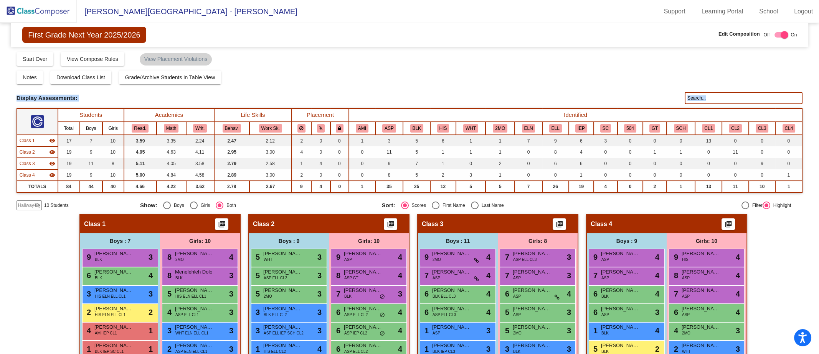
drag, startPoint x: 814, startPoint y: 69, endPoint x: 818, endPoint y: 117, distance: 48.1
click at [818, 117] on mat-sidenav-content "First Grade Next Year 2025/2026 Edit Composition Off On Incoming Digital Data W…" at bounding box center [409, 188] width 819 height 331
click at [769, 244] on div "Hallway - Hallway Class picture_as_pdf Add Student First Name Last Name Student…" at bounding box center [409, 338] width 786 height 249
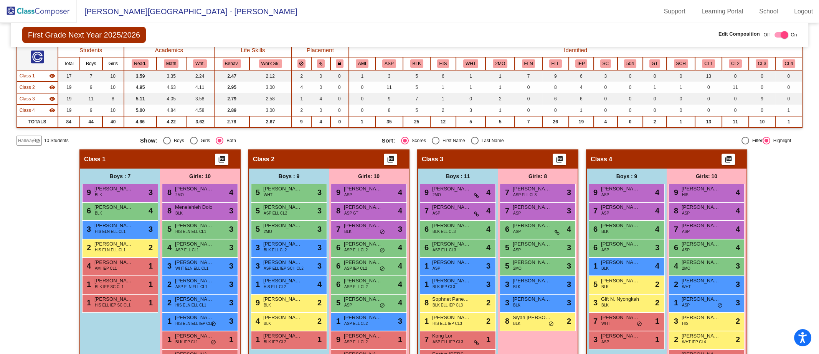
scroll to position [64, 0]
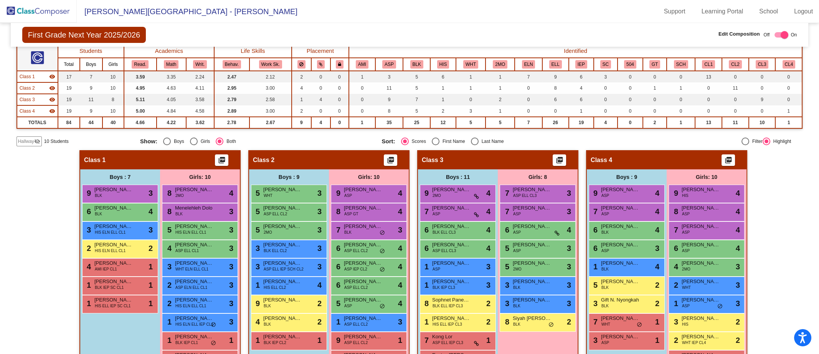
click at [556, 64] on button "ELL" at bounding box center [555, 64] width 13 height 8
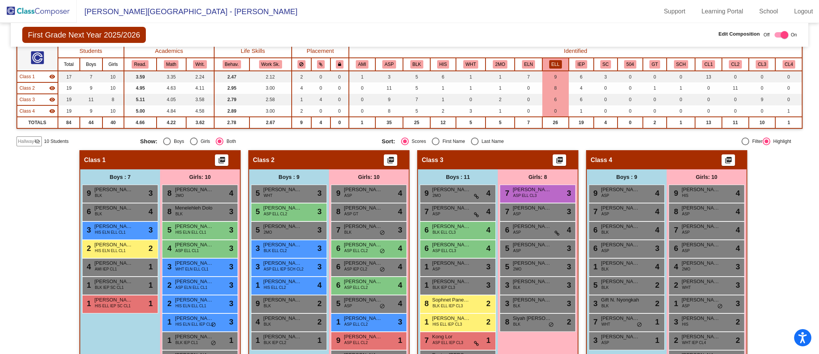
click at [556, 64] on button "ELL" at bounding box center [555, 64] width 13 height 8
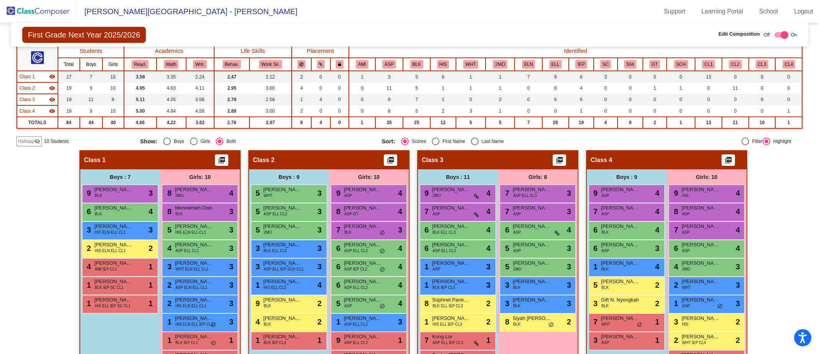
click at [556, 64] on button "ELL" at bounding box center [555, 64] width 13 height 8
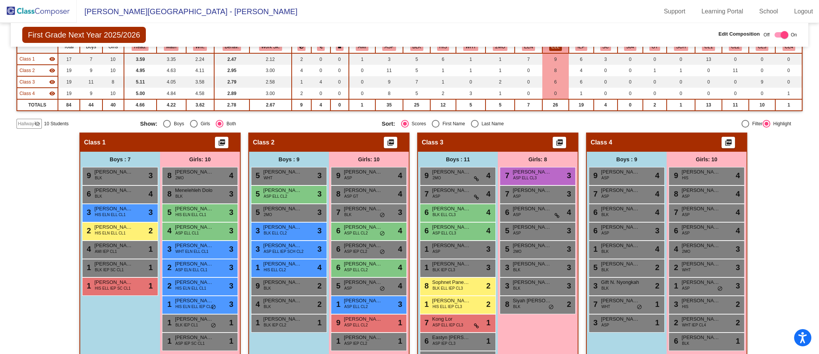
scroll to position [84, 0]
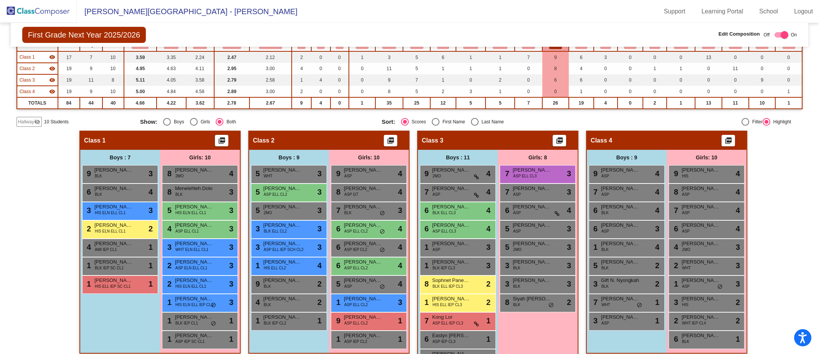
click at [29, 121] on span "Hallway" at bounding box center [26, 122] width 16 height 7
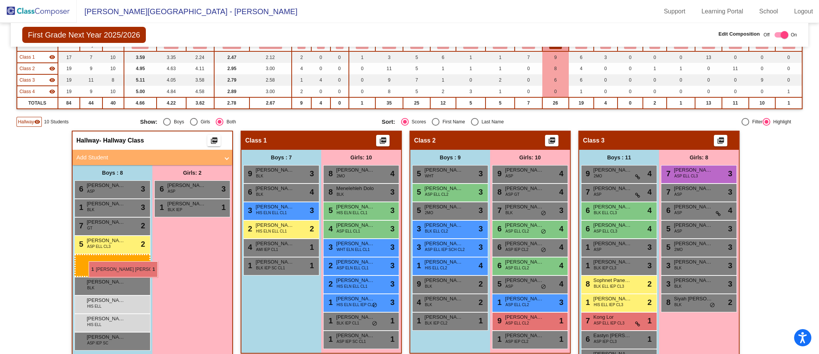
drag, startPoint x: 262, startPoint y: 283, endPoint x: 89, endPoint y: 262, distance: 174.3
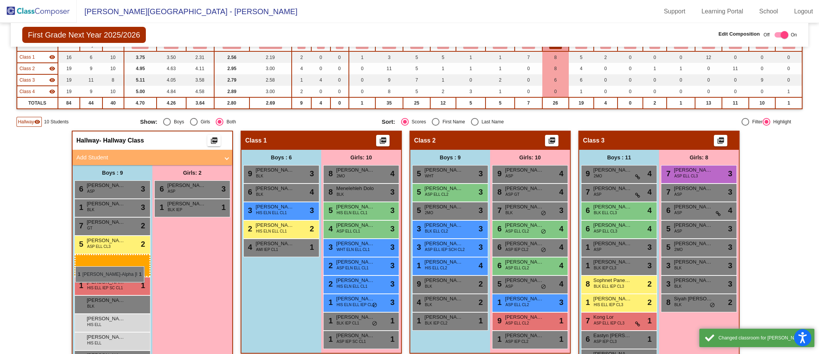
drag, startPoint x: 258, startPoint y: 263, endPoint x: 75, endPoint y: 266, distance: 183.0
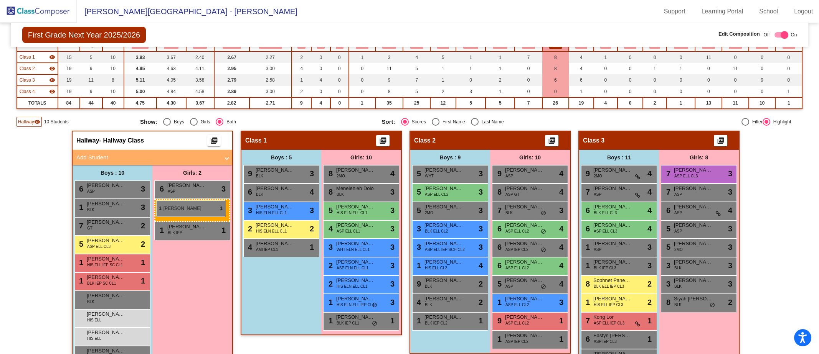
drag, startPoint x: 347, startPoint y: 337, endPoint x: 156, endPoint y: 201, distance: 234.5
click at [24, 120] on span "Hallway" at bounding box center [26, 122] width 16 height 7
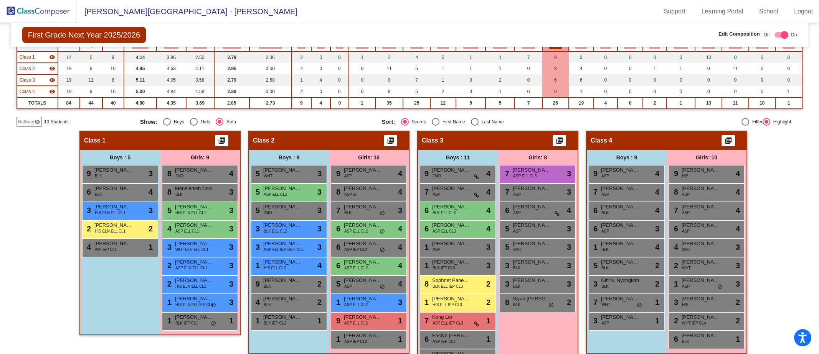
click at [440, 176] on div "9 Owen A. Tingle 2MO lock do_not_disturb_alt 4" at bounding box center [456, 174] width 73 height 16
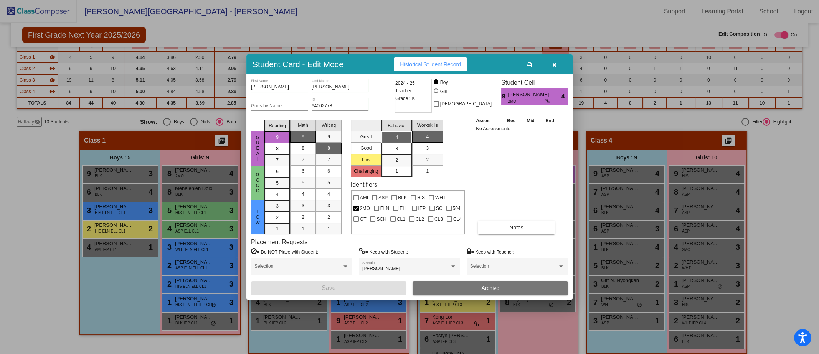
click at [557, 64] on button "button" at bounding box center [554, 65] width 25 height 14
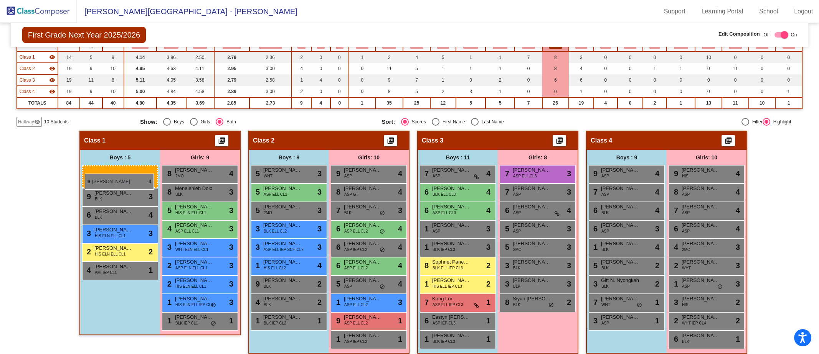
drag, startPoint x: 443, startPoint y: 173, endPoint x: 85, endPoint y: 174, distance: 357.9
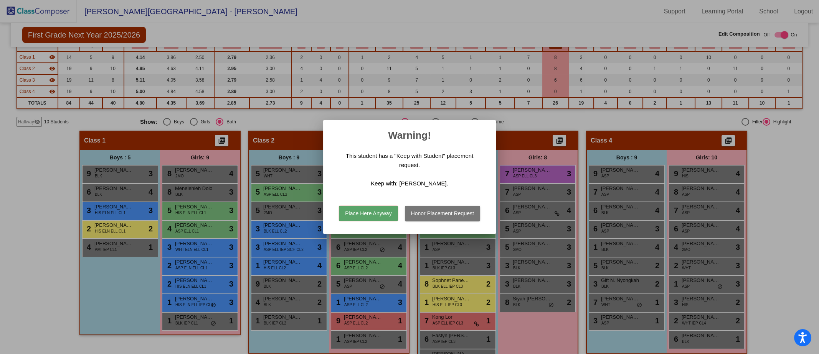
click at [369, 214] on button "Place Here Anyway" at bounding box center [368, 213] width 59 height 15
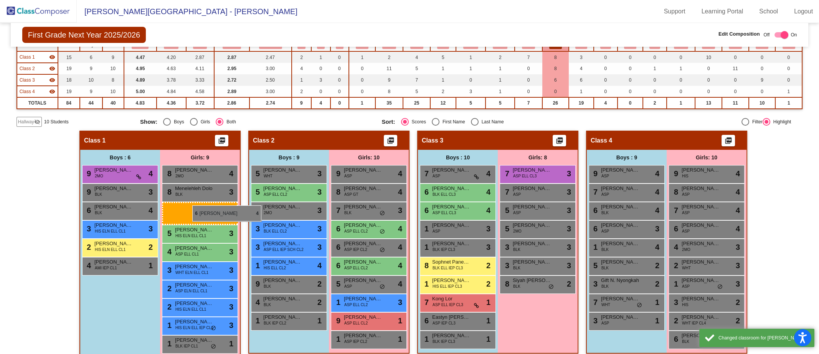
drag, startPoint x: 522, startPoint y: 210, endPoint x: 192, endPoint y: 206, distance: 329.9
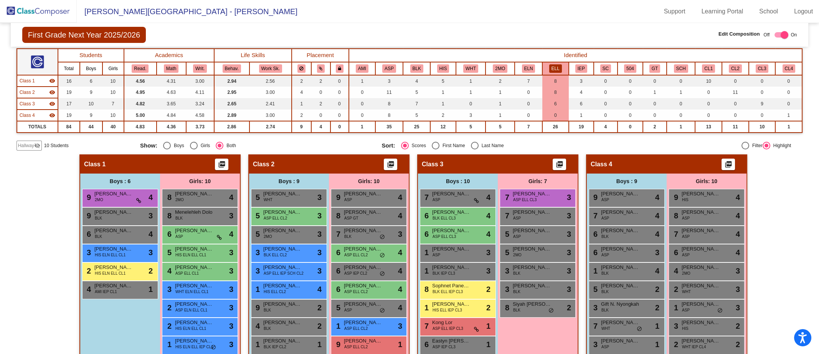
scroll to position [61, 0]
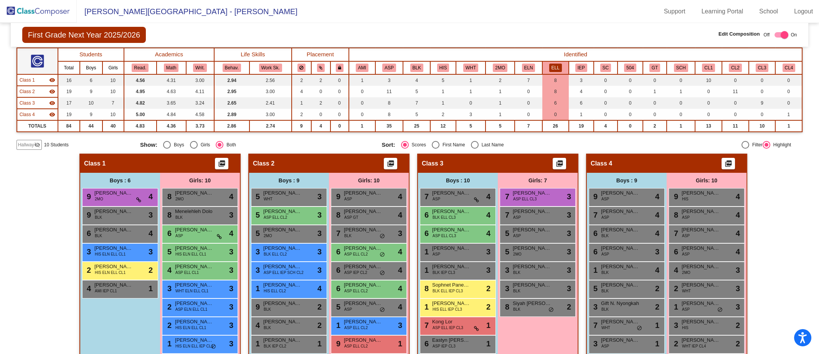
click at [105, 193] on span "Owen A. Tingle" at bounding box center [113, 193] width 38 height 8
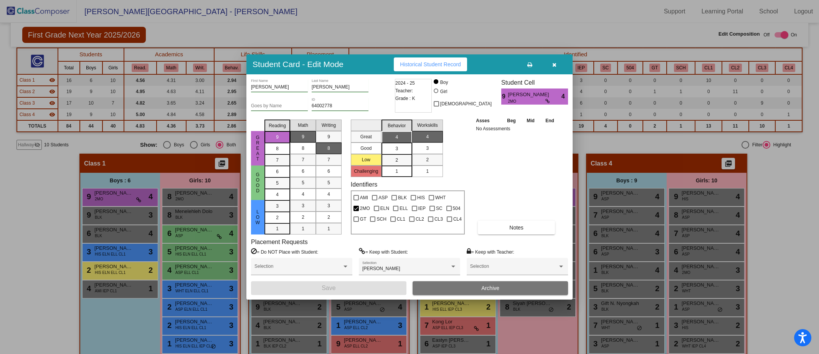
click at [16, 212] on div at bounding box center [409, 177] width 819 height 354
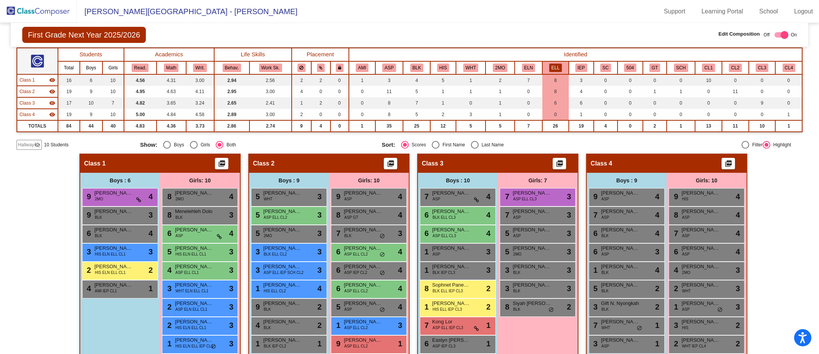
click at [549, 64] on button "ELL" at bounding box center [555, 68] width 13 height 8
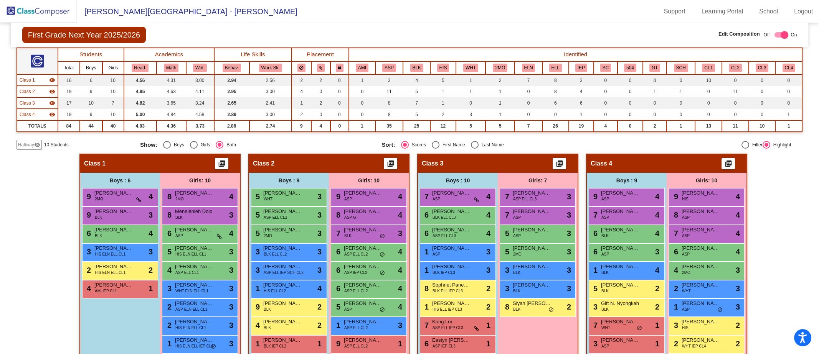
click at [549, 64] on button "ELL" at bounding box center [555, 68] width 13 height 8
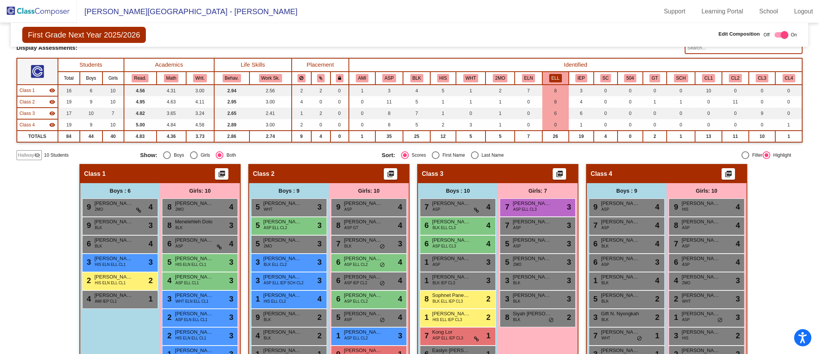
scroll to position [49, 0]
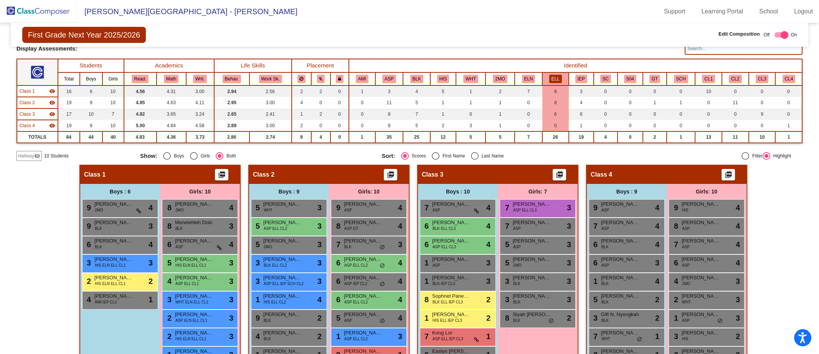
click at [586, 73] on th "IEP" at bounding box center [580, 78] width 25 height 13
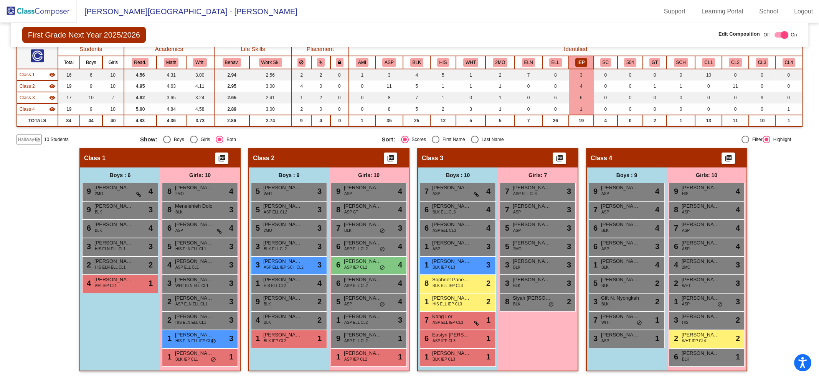
scroll to position [64, 0]
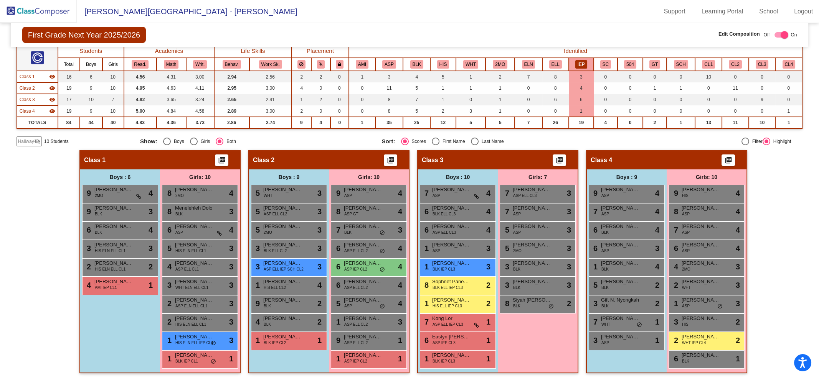
click at [550, 64] on button "ELL" at bounding box center [555, 64] width 13 height 8
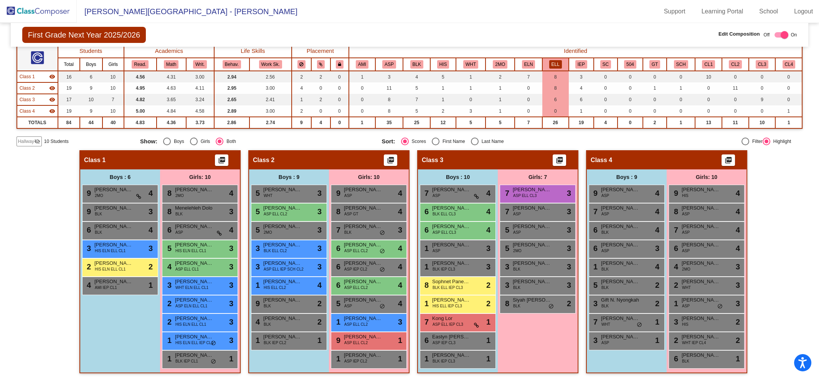
scroll to position [69, 0]
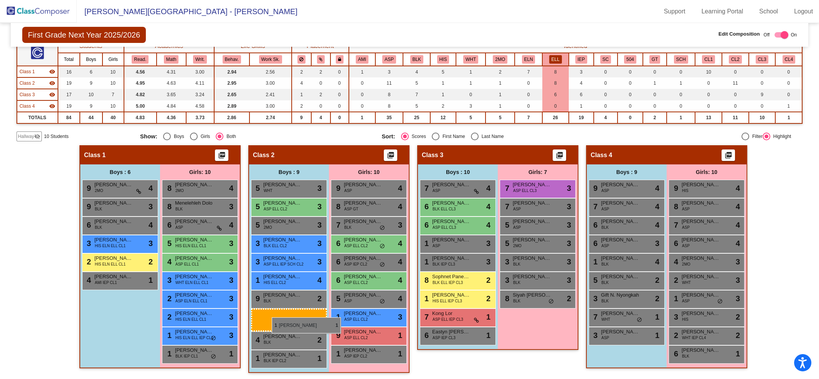
drag, startPoint x: 460, startPoint y: 358, endPoint x: 272, endPoint y: 318, distance: 192.7
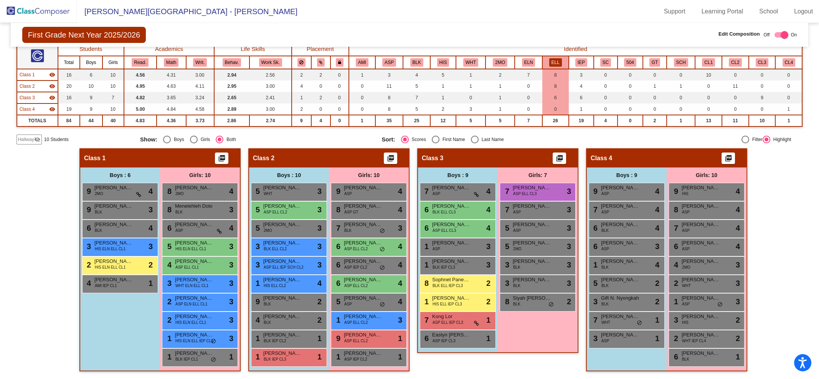
scroll to position [64, 0]
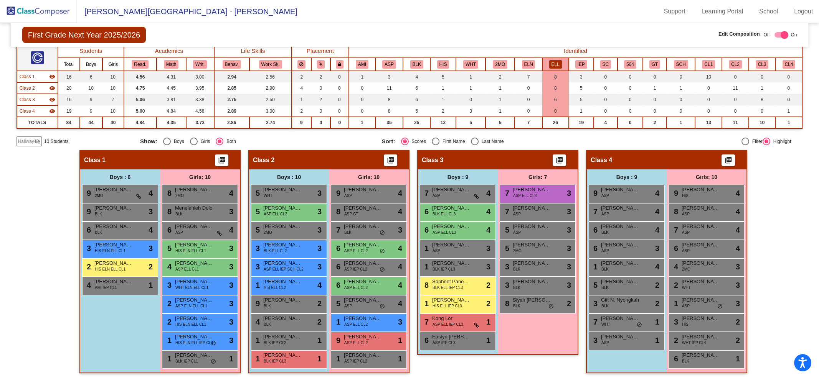
click at [578, 63] on button "IEP" at bounding box center [581, 64] width 12 height 8
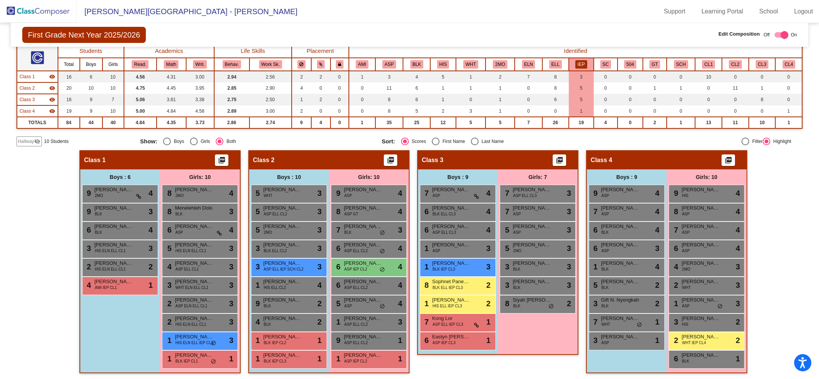
click at [556, 60] on button "ELL" at bounding box center [555, 64] width 13 height 8
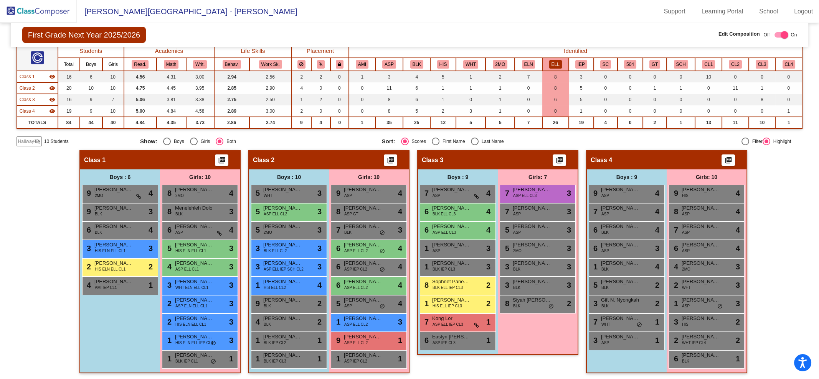
click at [556, 60] on button "ELL" at bounding box center [555, 64] width 13 height 8
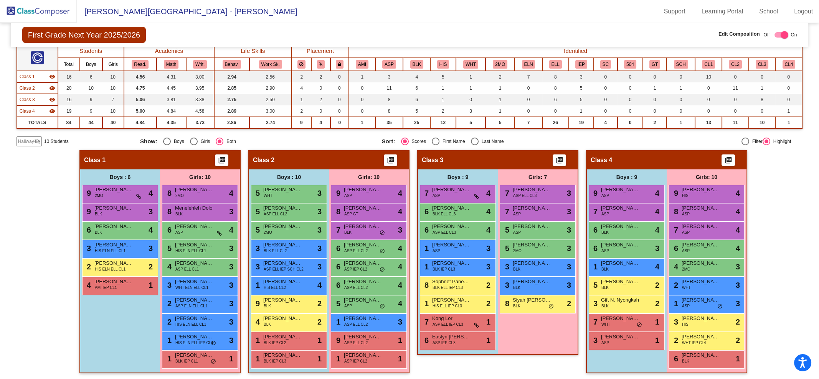
click at [556, 60] on button "ELL" at bounding box center [555, 64] width 13 height 8
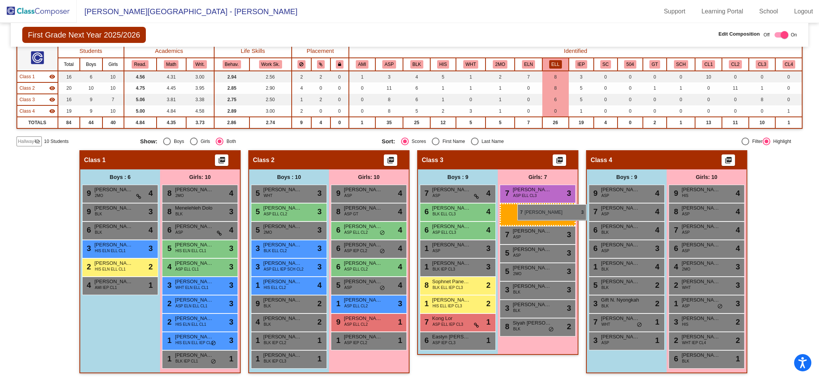
drag, startPoint x: 356, startPoint y: 228, endPoint x: 517, endPoint y: 204, distance: 162.8
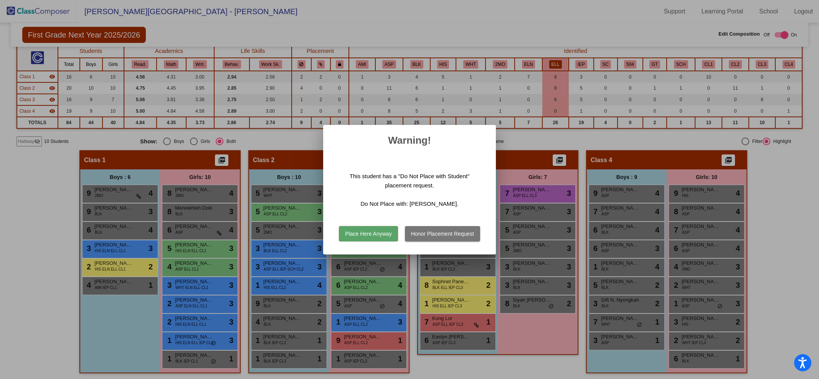
click at [436, 241] on div "Place Here Anyway Honor Placement Request" at bounding box center [409, 232] width 154 height 27
click at [434, 238] on button "Honor Placement Request" at bounding box center [442, 233] width 75 height 15
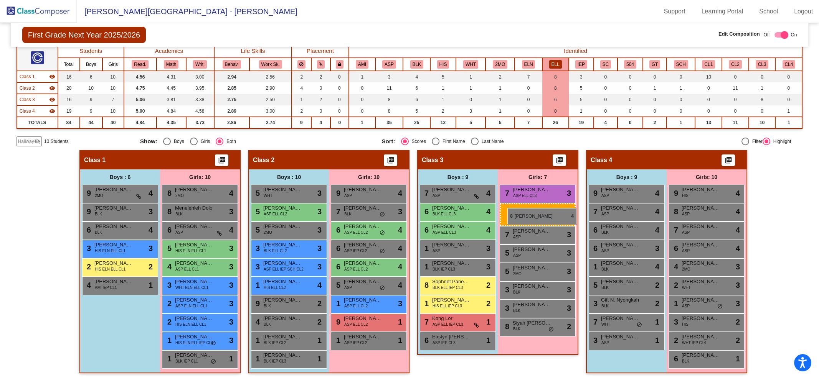
drag, startPoint x: 367, startPoint y: 207, endPoint x: 507, endPoint y: 208, distance: 140.4
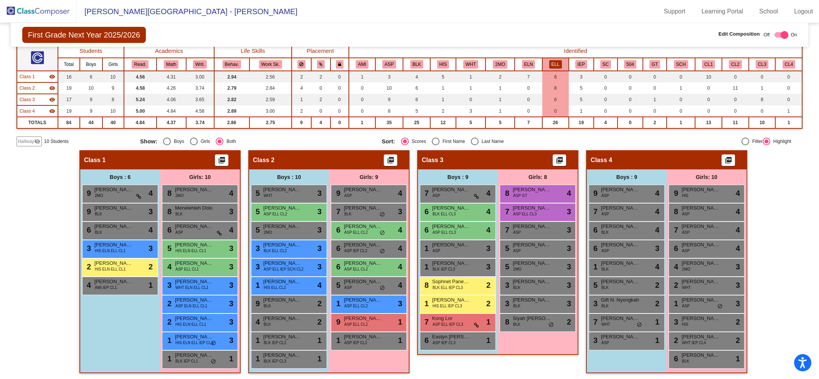
click at [554, 66] on button "ELL" at bounding box center [555, 64] width 13 height 8
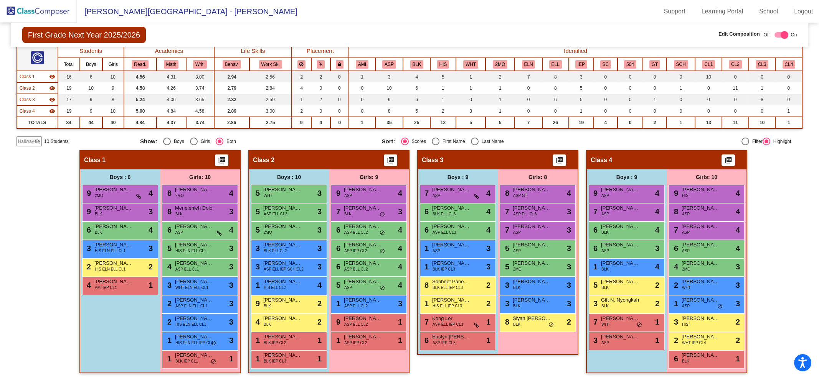
click at [554, 66] on button "ELL" at bounding box center [555, 64] width 13 height 8
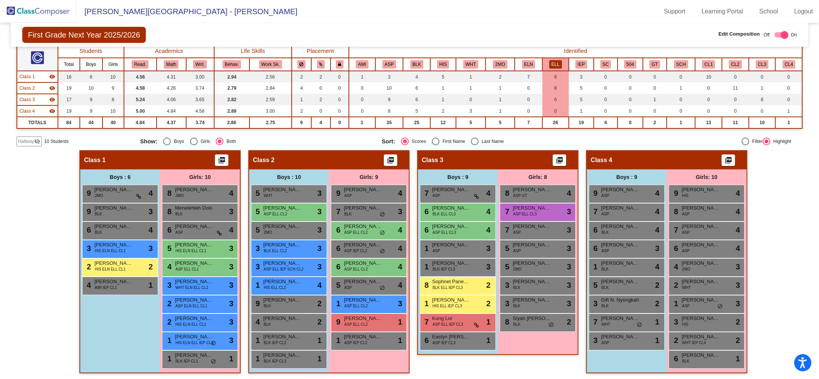
click at [514, 233] on span "ASP" at bounding box center [517, 233] width 8 height 6
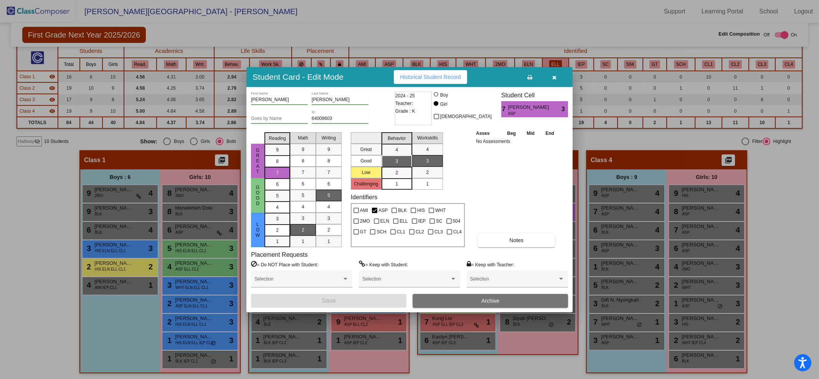
click at [553, 76] on icon "button" at bounding box center [554, 77] width 4 height 5
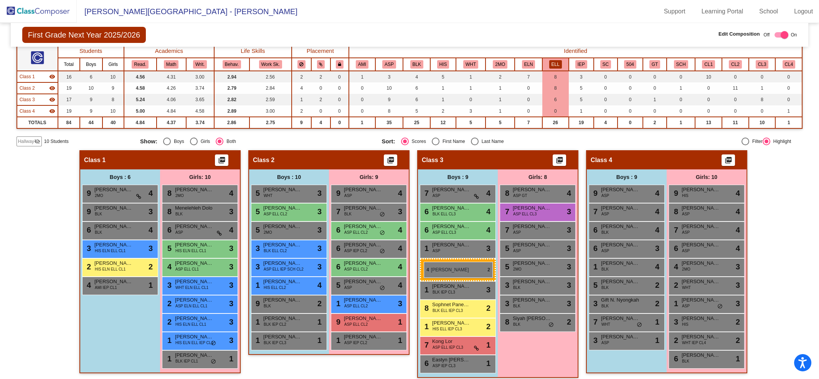
drag, startPoint x: 292, startPoint y: 322, endPoint x: 423, endPoint y: 262, distance: 144.3
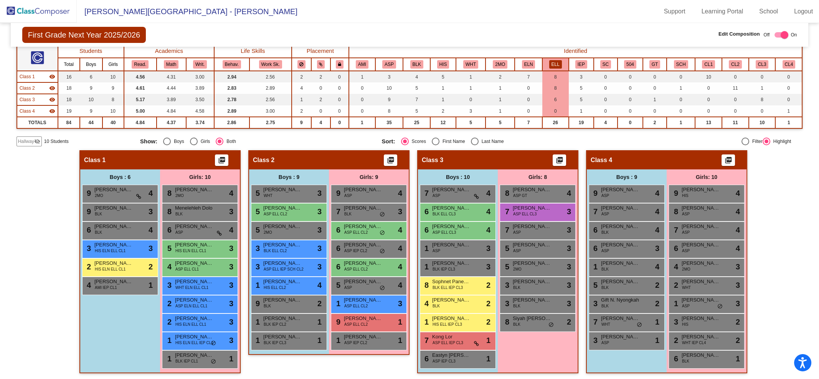
click at [349, 287] on div "5 Kiana S. Yang ASP lock do_not_disturb_alt 4" at bounding box center [368, 285] width 73 height 16
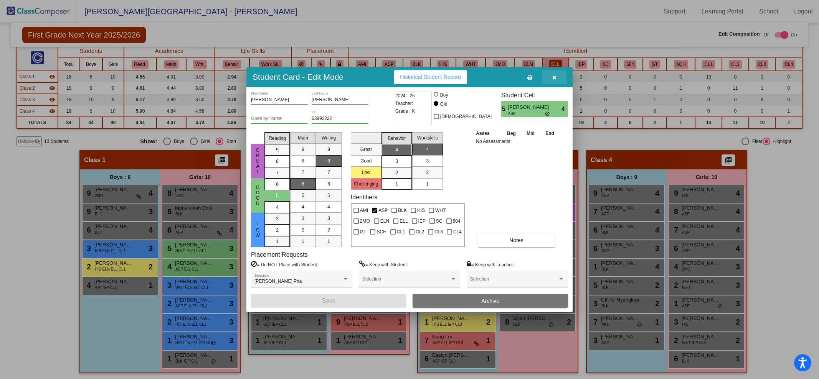
click at [553, 76] on icon "button" at bounding box center [554, 77] width 4 height 5
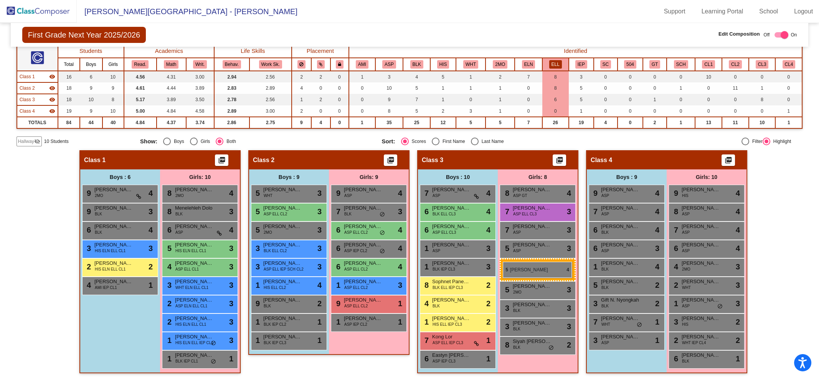
drag, startPoint x: 360, startPoint y: 286, endPoint x: 502, endPoint y: 261, distance: 144.4
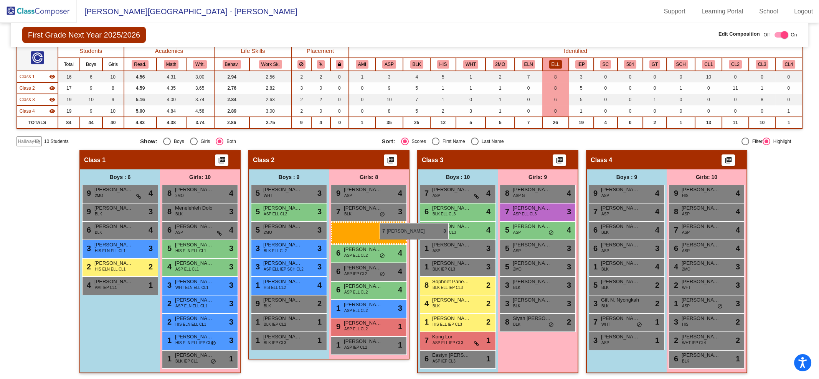
drag, startPoint x: 509, startPoint y: 226, endPoint x: 379, endPoint y: 223, distance: 130.8
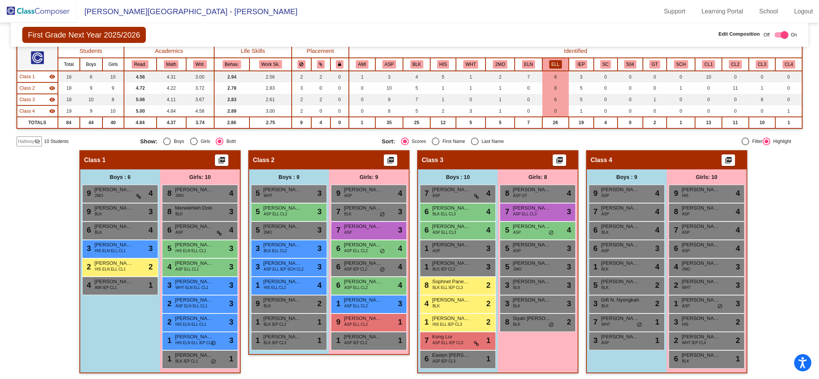
click at [553, 63] on button "ELL" at bounding box center [555, 64] width 13 height 8
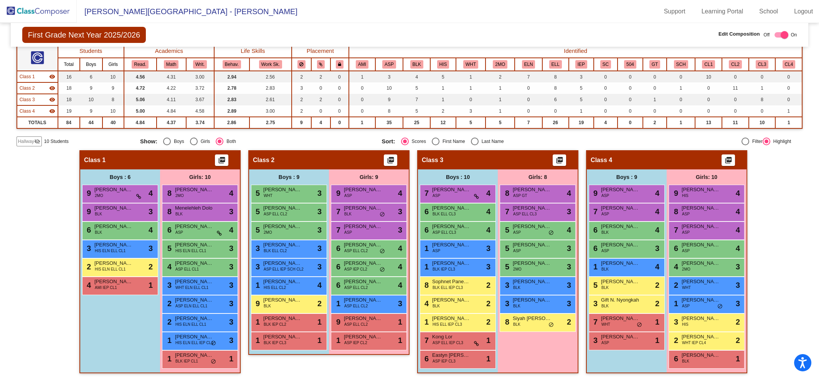
click at [553, 63] on button "ELL" at bounding box center [555, 64] width 13 height 8
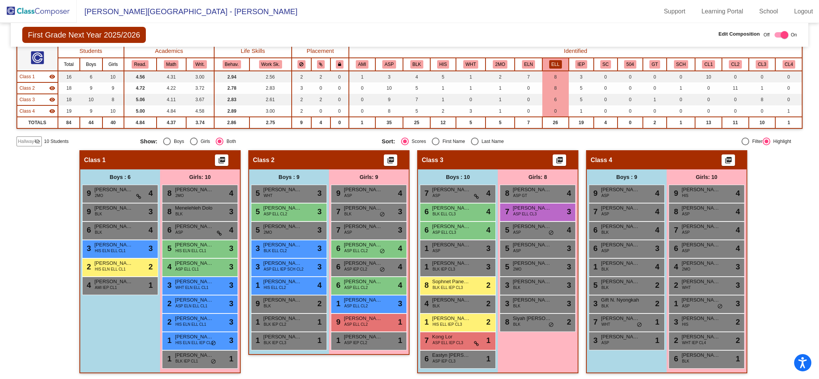
click at [441, 197] on div "7 Brian C. Vue ASP lock do_not_disturb_alt 4" at bounding box center [456, 193] width 73 height 16
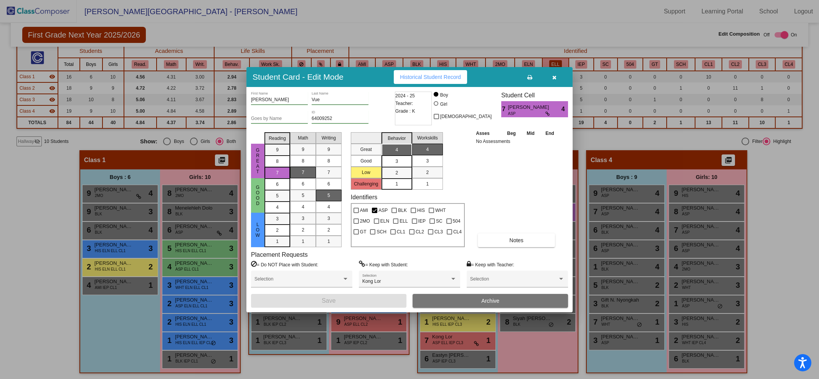
click at [143, 314] on div at bounding box center [409, 189] width 819 height 379
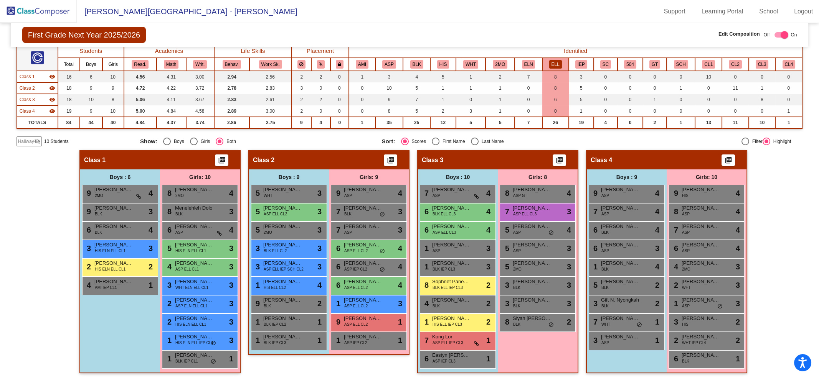
click at [52, 15] on img at bounding box center [38, 11] width 77 height 23
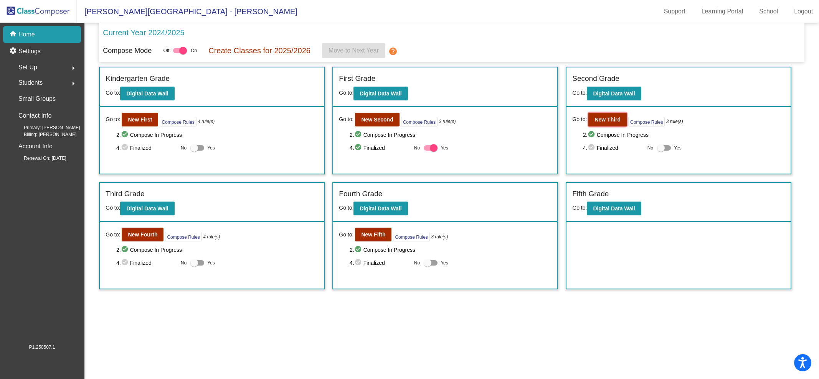
click at [603, 120] on b "New Third" at bounding box center [607, 120] width 26 height 6
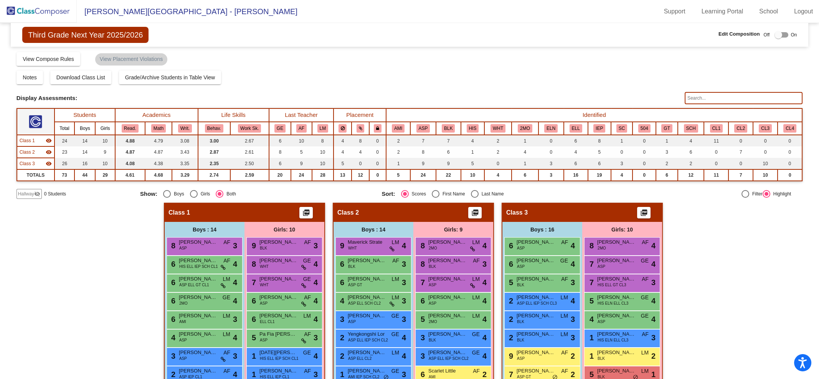
drag, startPoint x: 814, startPoint y: 53, endPoint x: 815, endPoint y: 118, distance: 65.6
click at [815, 118] on mat-sidenav-content "Third Grade Next Year 2025/2026 Edit Composition Off On Incoming Digital Data W…" at bounding box center [409, 201] width 819 height 356
click at [756, 261] on div "Hallway - Hallway Class picture_as_pdf Add Student First Name Last Name Student…" at bounding box center [409, 373] width 786 height 341
click at [697, 240] on div "Hallway - Hallway Class picture_as_pdf Add Student First Name Last Name Student…" at bounding box center [409, 373] width 786 height 341
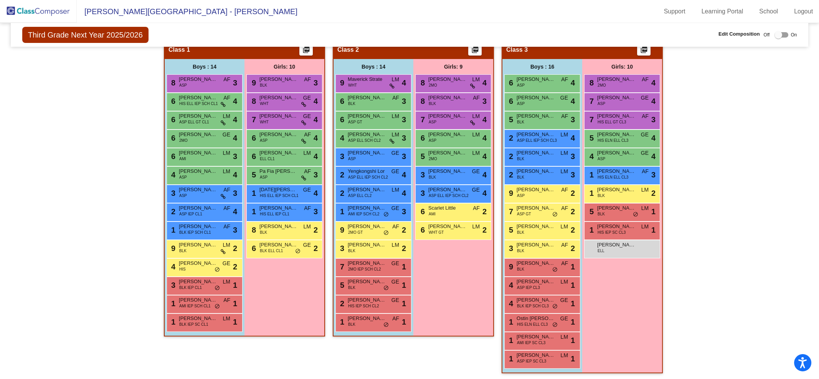
scroll to position [158, 0]
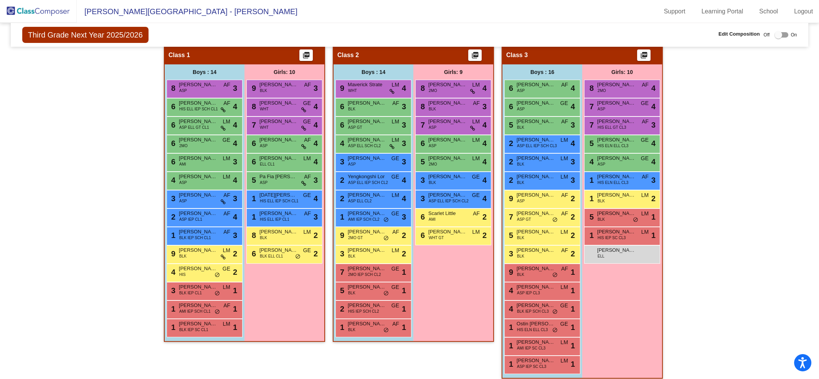
click at [797, 189] on div "Hallway - Hallway Class picture_as_pdf Add Student First Name Last Name Student…" at bounding box center [409, 215] width 786 height 341
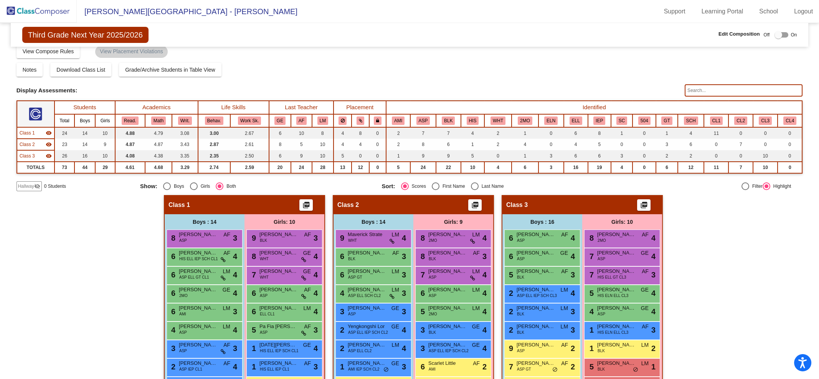
scroll to position [0, 0]
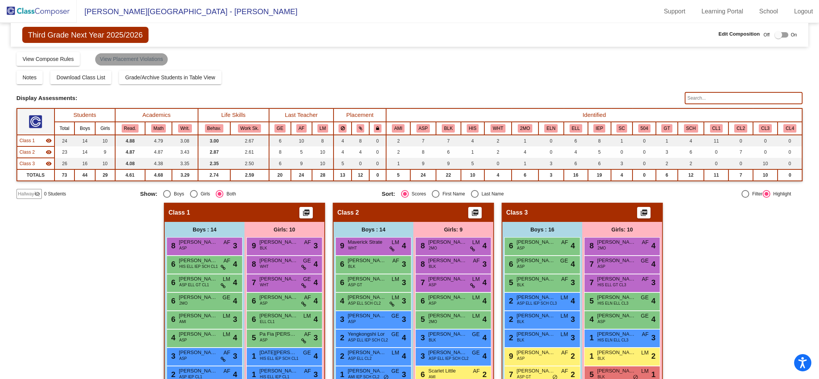
click at [126, 57] on mat-chip "View Placement Violations" at bounding box center [131, 59] width 72 height 12
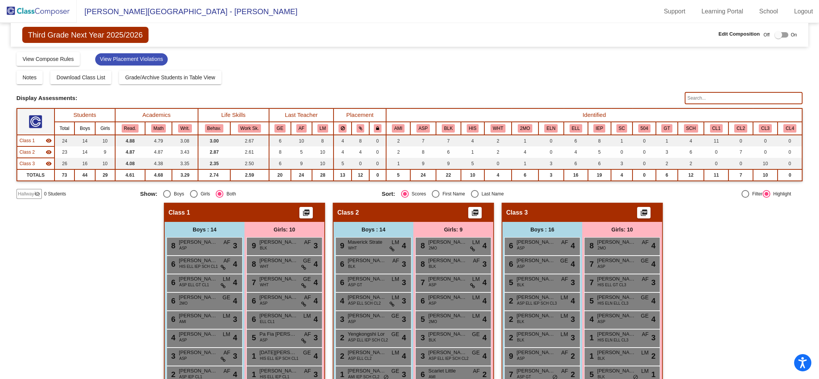
click at [56, 36] on span "Third Grade Next Year 2025/2026" at bounding box center [85, 35] width 126 height 16
click at [40, 11] on img at bounding box center [38, 11] width 77 height 23
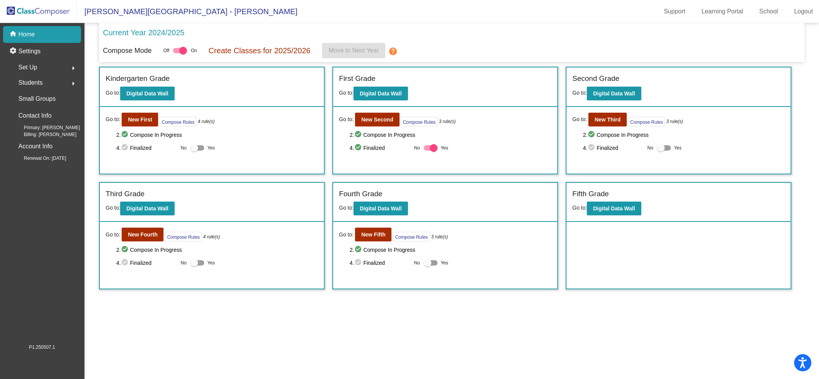
click at [376, 223] on div "Go to: New Fifth Compose Rules 3 rule(s) 2. check_circle Compose In Progress 4.…" at bounding box center [445, 255] width 224 height 67
click at [372, 237] on button "New Fifth" at bounding box center [373, 235] width 36 height 14
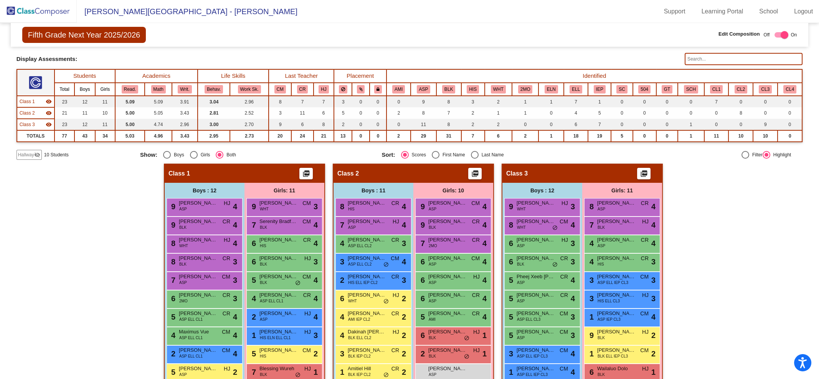
scroll to position [43, 0]
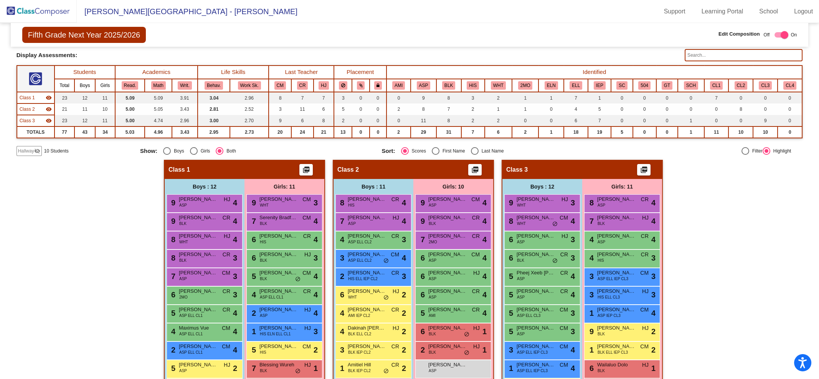
click at [36, 152] on mat-icon "visibility_off" at bounding box center [37, 151] width 6 height 6
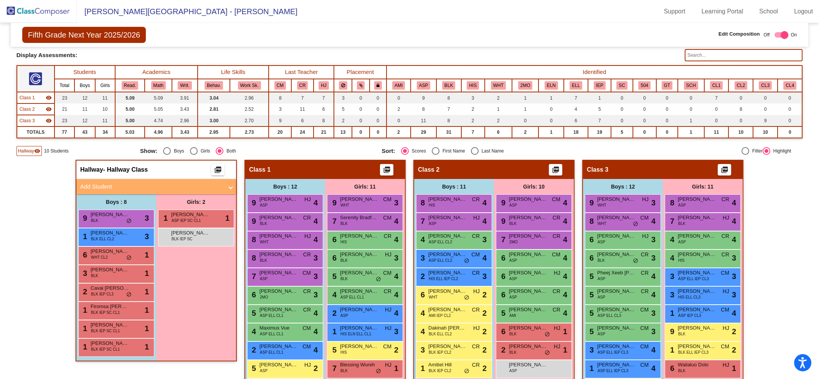
click at [45, 12] on img at bounding box center [38, 11] width 77 height 23
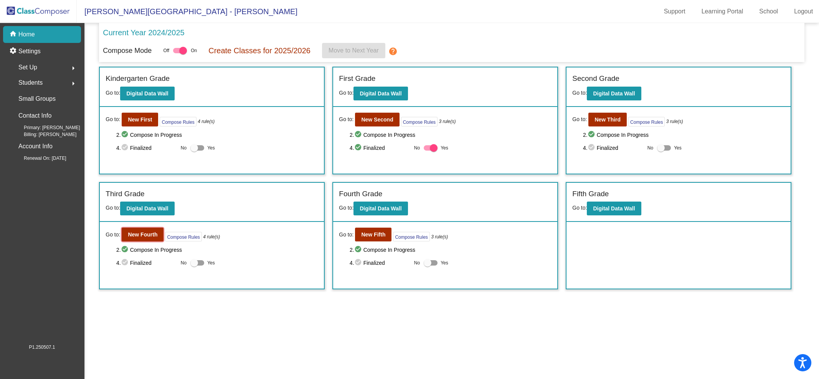
click at [138, 234] on b "New Fourth" at bounding box center [143, 235] width 30 height 6
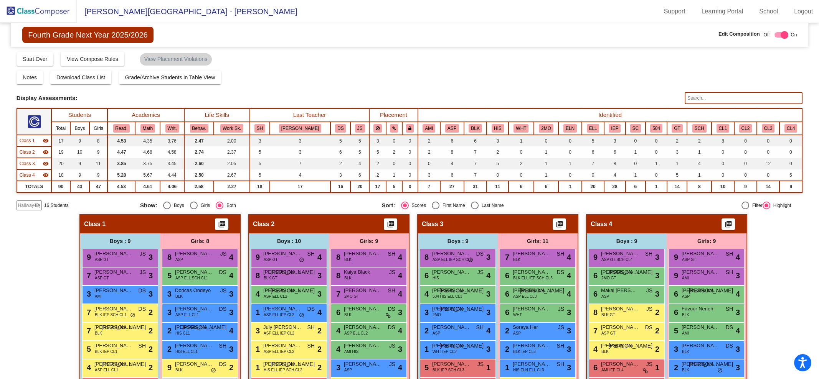
click at [30, 7] on img at bounding box center [38, 11] width 77 height 23
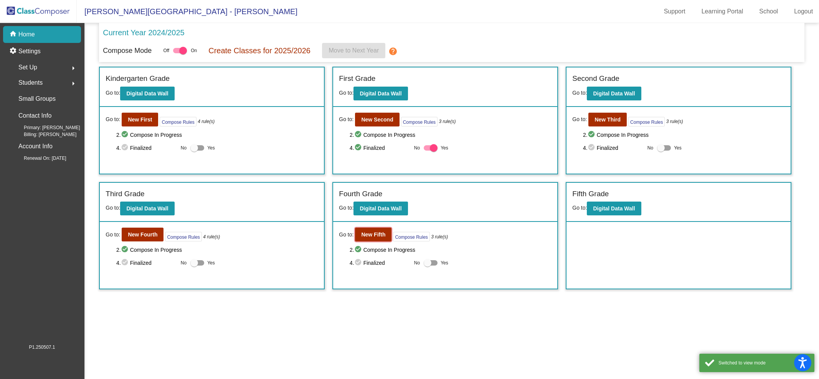
click at [374, 232] on b "New Fifth" at bounding box center [373, 235] width 24 height 6
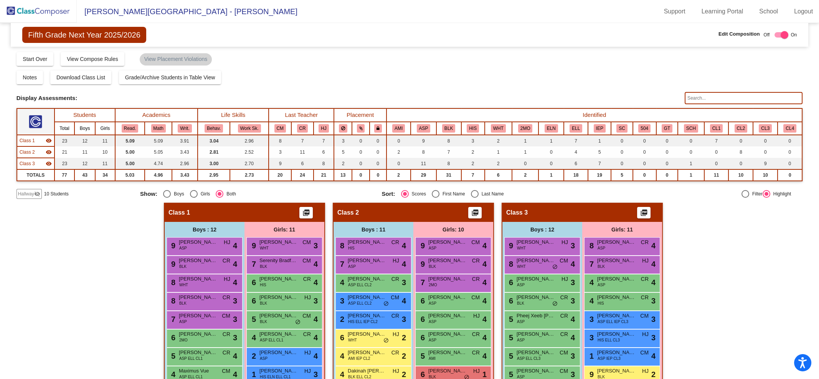
click at [25, 13] on img at bounding box center [38, 11] width 77 height 23
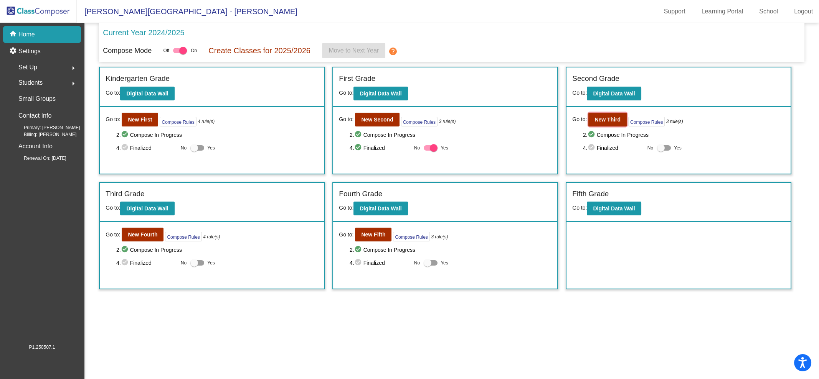
click at [601, 119] on b "New Third" at bounding box center [607, 120] width 26 height 6
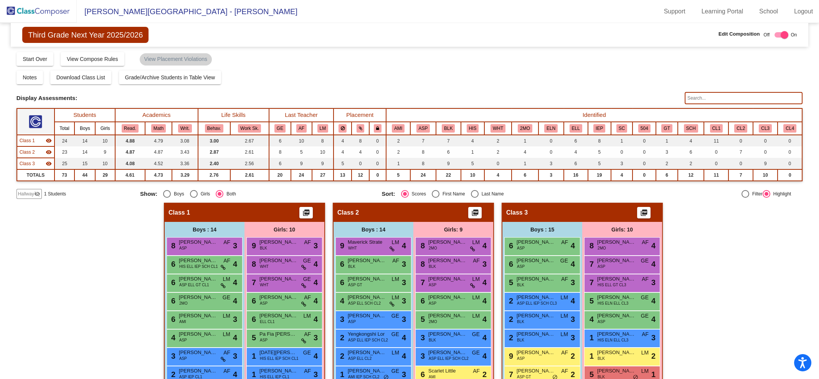
click at [20, 11] on img at bounding box center [38, 11] width 77 height 23
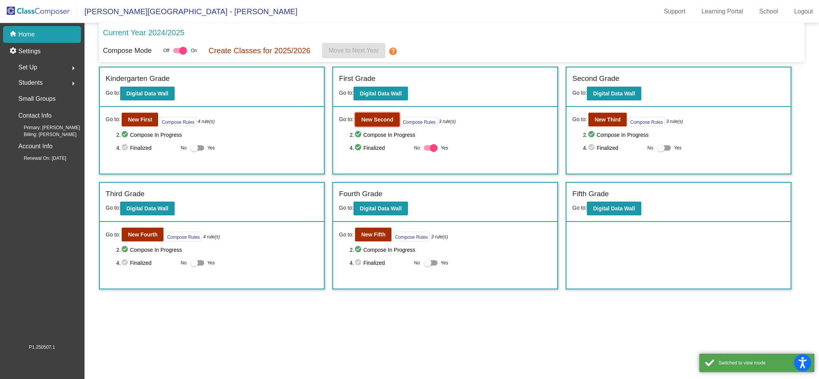
click at [374, 119] on b "New Second" at bounding box center [377, 120] width 32 height 6
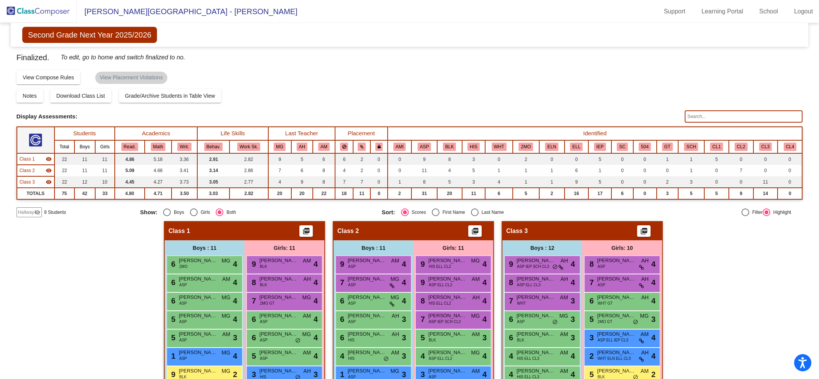
click at [66, 11] on img at bounding box center [38, 11] width 77 height 23
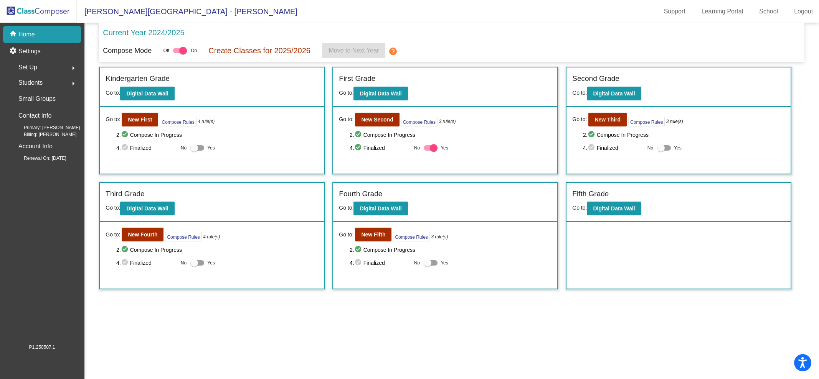
click at [66, 196] on mat-nav-list "home Home settings Settings Set Up arrow_right Students arrow_right Small Group…" at bounding box center [42, 183] width 84 height 321
